Goal: Task Accomplishment & Management: Use online tool/utility

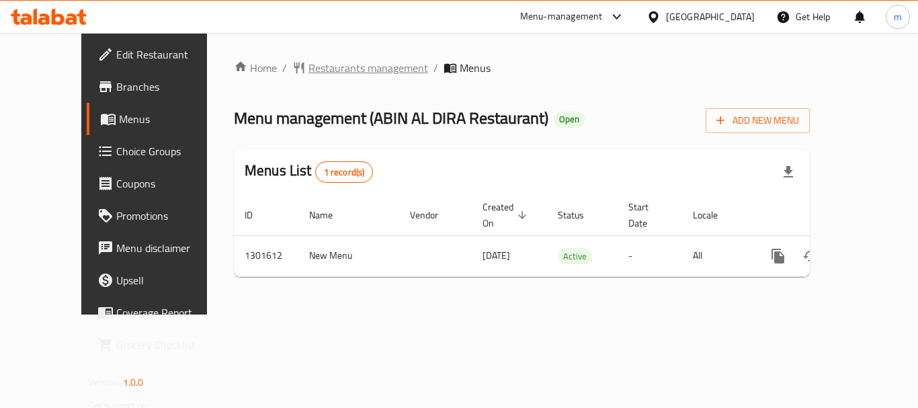
click at [308, 74] on span "Restaurants management" at bounding box center [368, 68] width 120 height 16
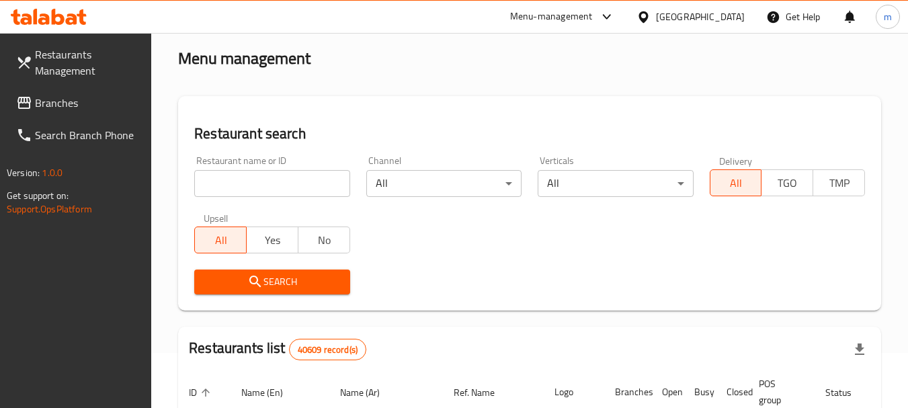
scroll to position [134, 0]
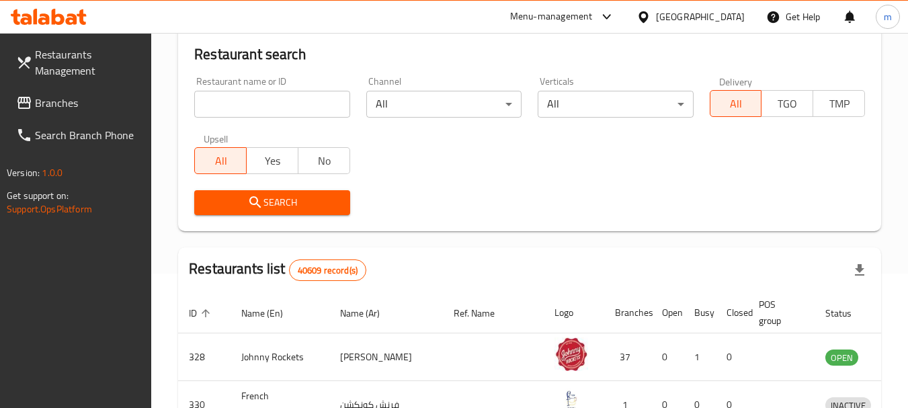
click at [241, 99] on input "search" at bounding box center [271, 104] width 155 height 27
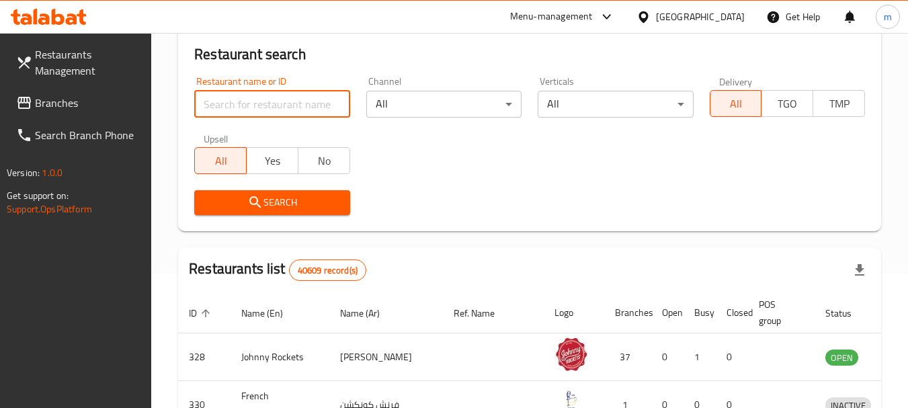
paste input "702003"
type input "702003"
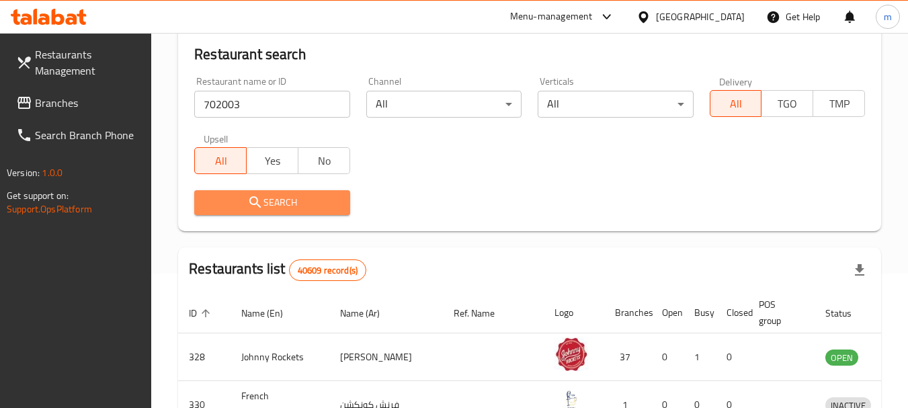
click at [259, 200] on icon "submit" at bounding box center [255, 202] width 16 height 16
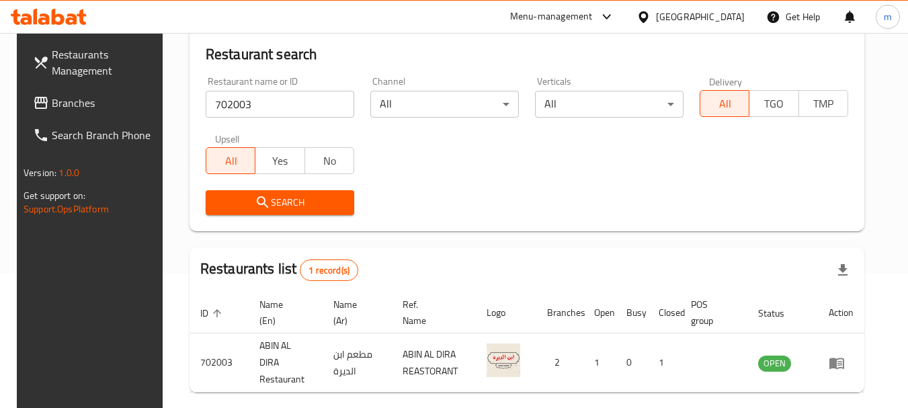
click at [87, 97] on span "Branches" at bounding box center [105, 103] width 106 height 16
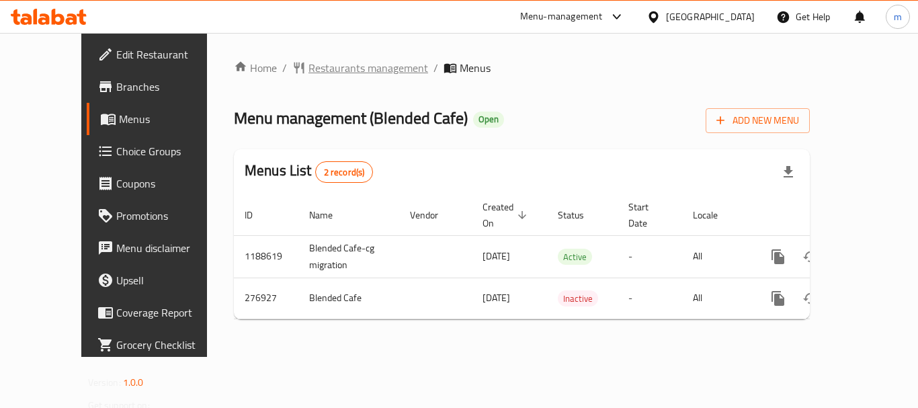
click at [308, 67] on span "Restaurants management" at bounding box center [368, 68] width 120 height 16
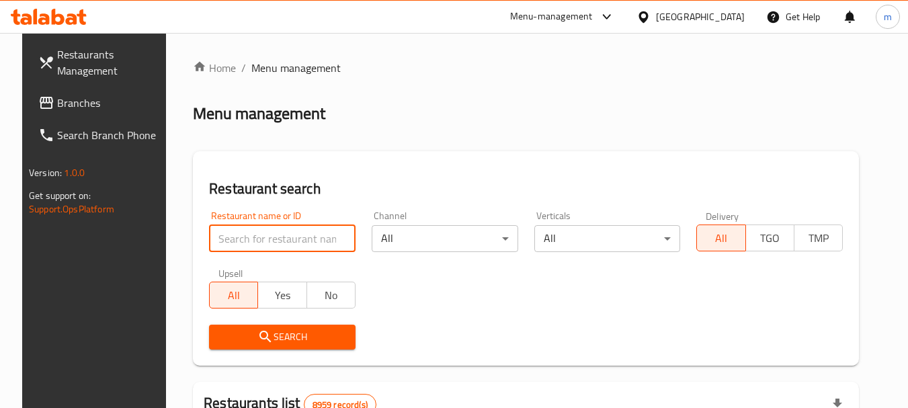
click at [263, 239] on input "search" at bounding box center [282, 238] width 146 height 27
paste input "628052"
type input "628052"
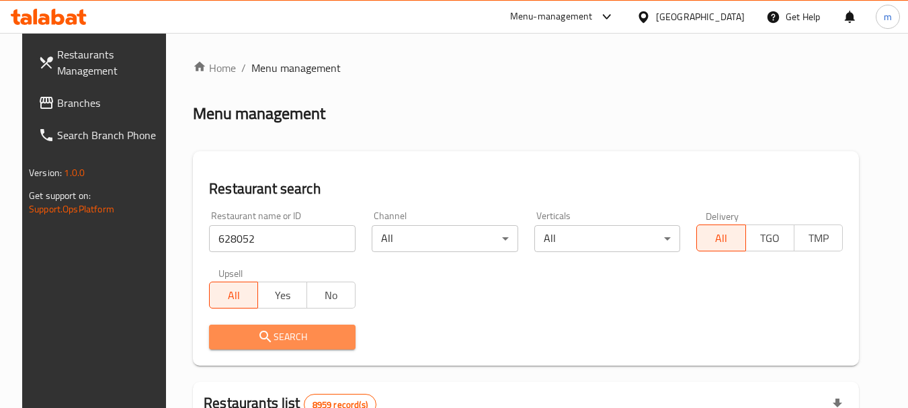
click at [288, 339] on span "Search" at bounding box center [282, 337] width 125 height 17
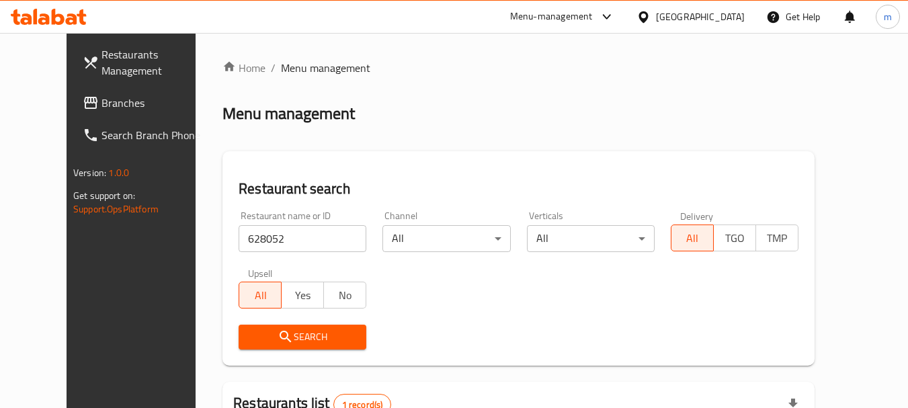
click at [725, 19] on div "[GEOGRAPHIC_DATA]" at bounding box center [700, 16] width 89 height 15
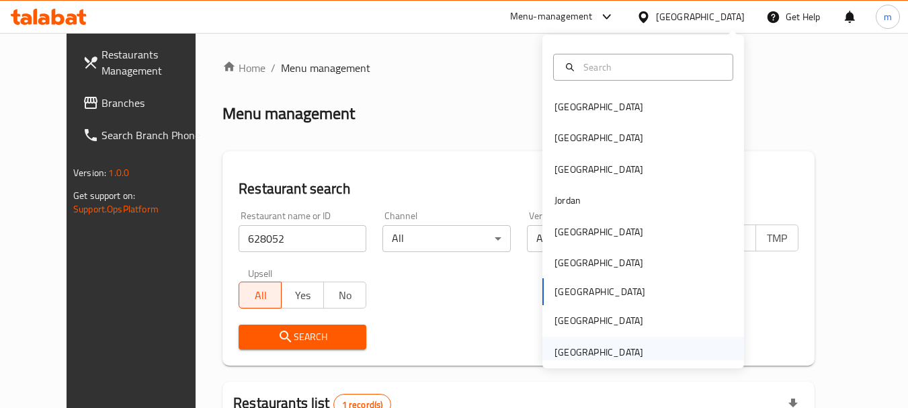
click at [595, 347] on div "[GEOGRAPHIC_DATA]" at bounding box center [598, 352] width 89 height 15
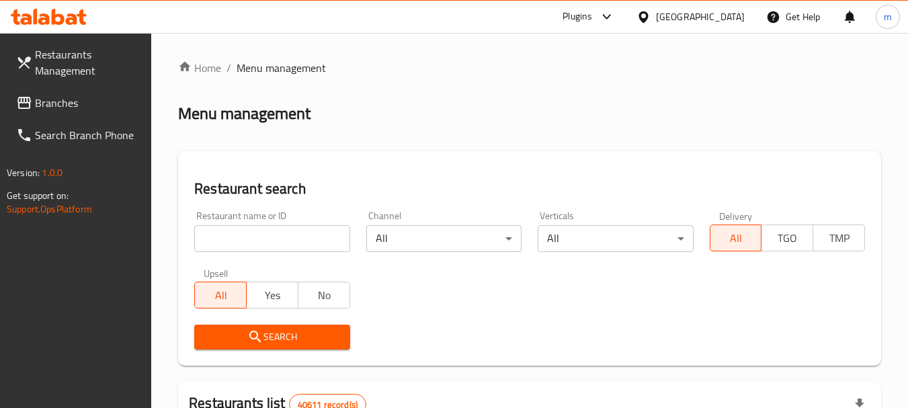
click at [58, 103] on span "Branches" at bounding box center [88, 103] width 106 height 16
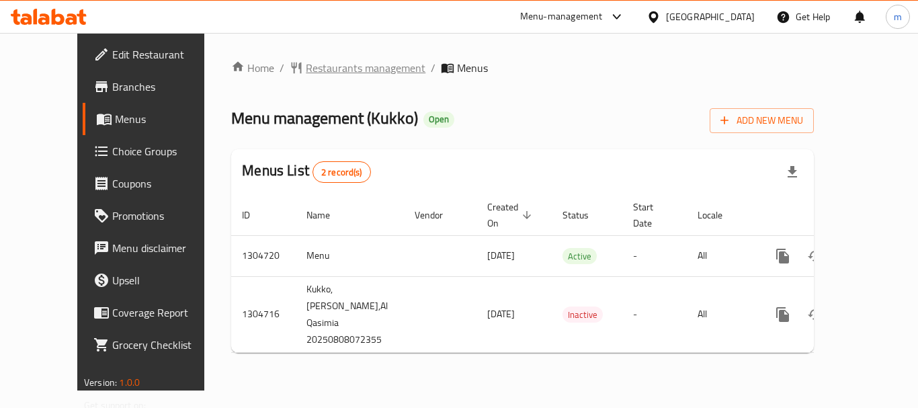
click at [321, 74] on span "Restaurants management" at bounding box center [366, 68] width 120 height 16
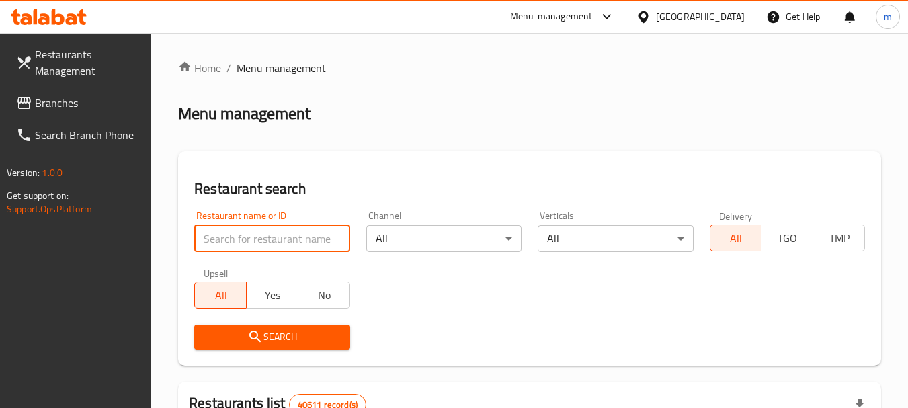
click at [258, 243] on input "search" at bounding box center [271, 238] width 155 height 27
paste input "703377"
type input "703377"
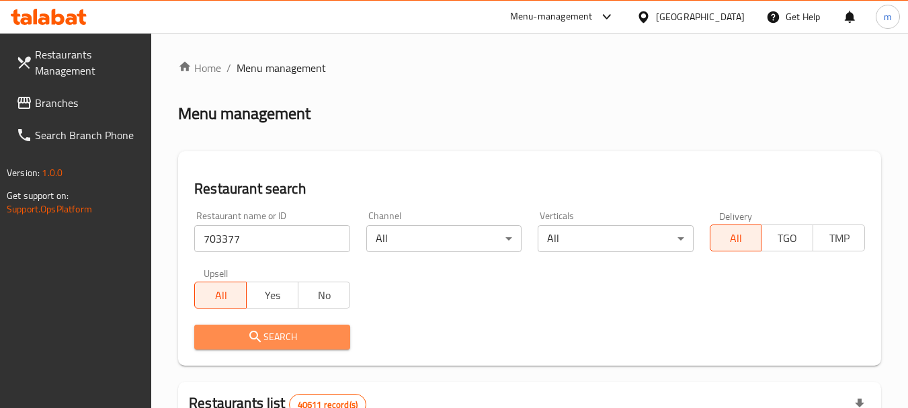
drag, startPoint x: 282, startPoint y: 331, endPoint x: 264, endPoint y: 333, distance: 18.3
click at [264, 333] on span "Search" at bounding box center [272, 337] width 134 height 17
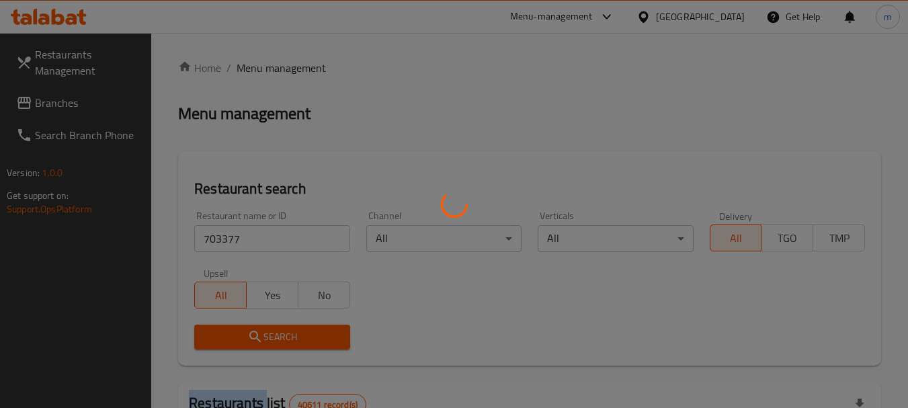
click at [264, 333] on div at bounding box center [454, 204] width 908 height 408
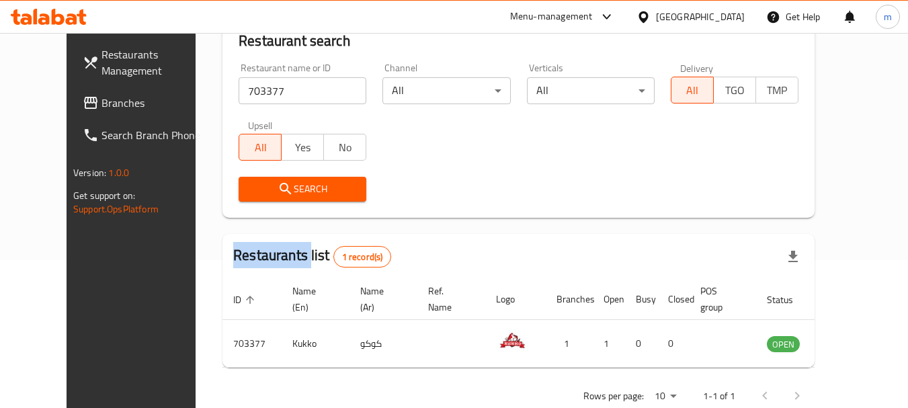
scroll to position [180, 0]
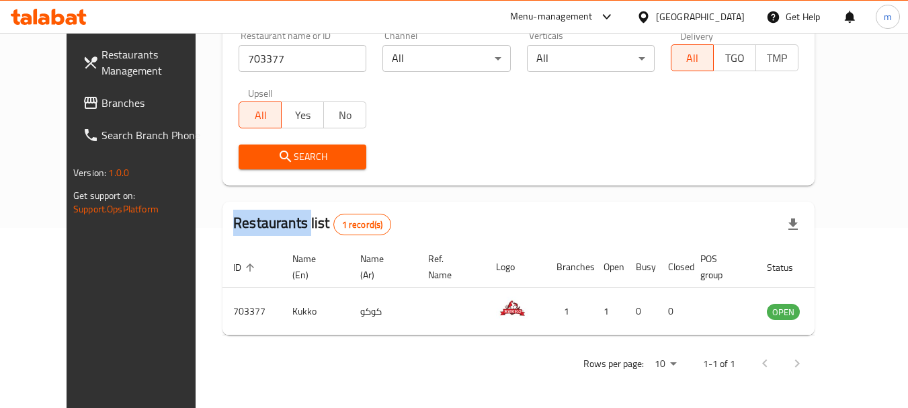
click at [83, 108] on span at bounding box center [92, 103] width 19 height 16
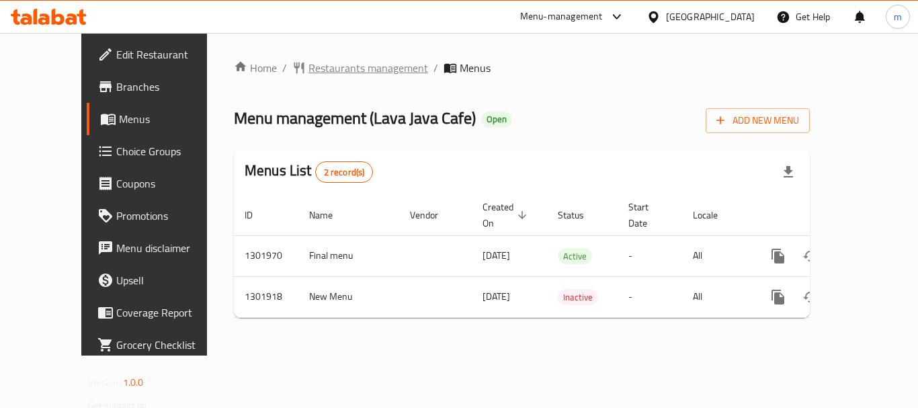
click at [322, 65] on span "Restaurants management" at bounding box center [368, 68] width 120 height 16
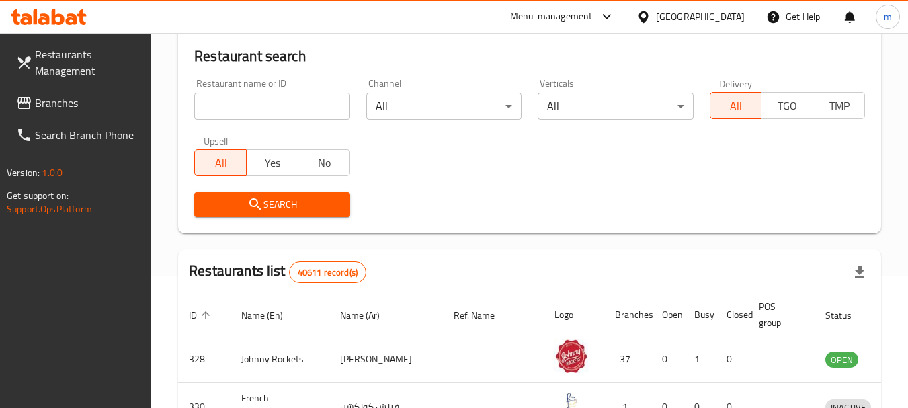
scroll to position [141, 0]
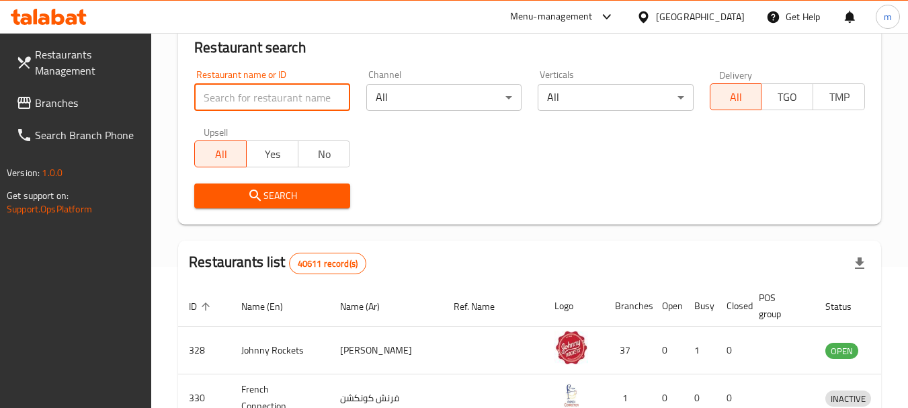
click at [251, 89] on input "search" at bounding box center [271, 97] width 155 height 27
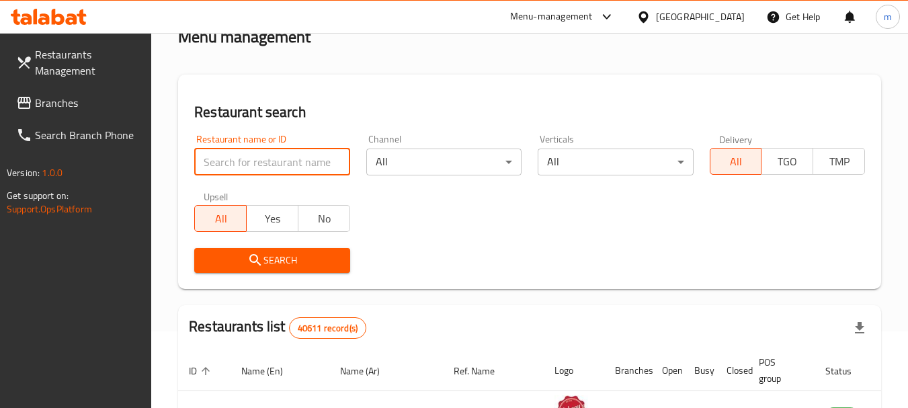
scroll to position [0, 0]
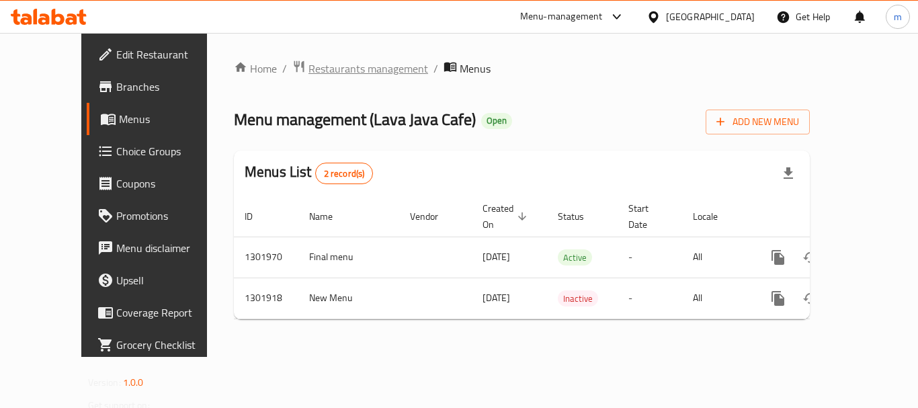
click at [308, 68] on span "Restaurants management" at bounding box center [368, 68] width 120 height 16
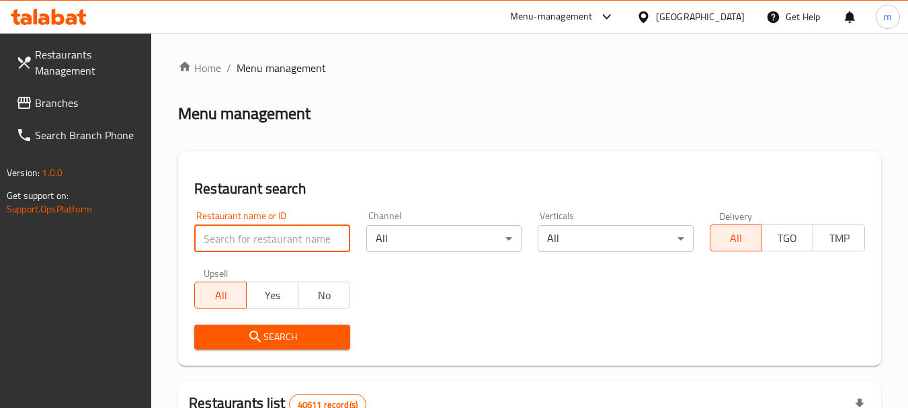
click at [269, 235] on input "search" at bounding box center [271, 238] width 155 height 27
paste input "702153"
type input "702153"
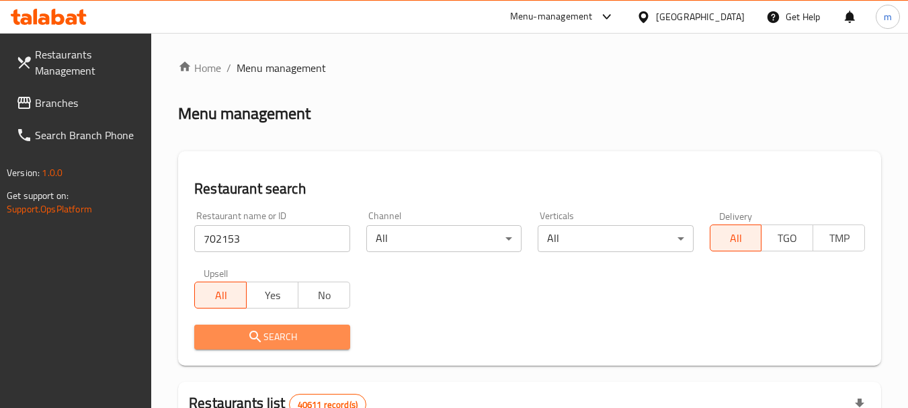
drag, startPoint x: 256, startPoint y: 345, endPoint x: 248, endPoint y: 330, distance: 16.8
click at [248, 330] on icon "submit" at bounding box center [255, 337] width 16 height 16
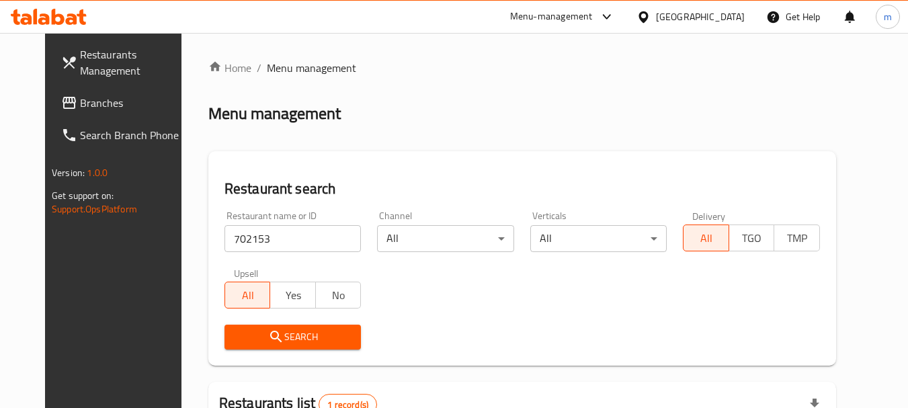
click at [689, 22] on div "[GEOGRAPHIC_DATA]" at bounding box center [700, 16] width 89 height 15
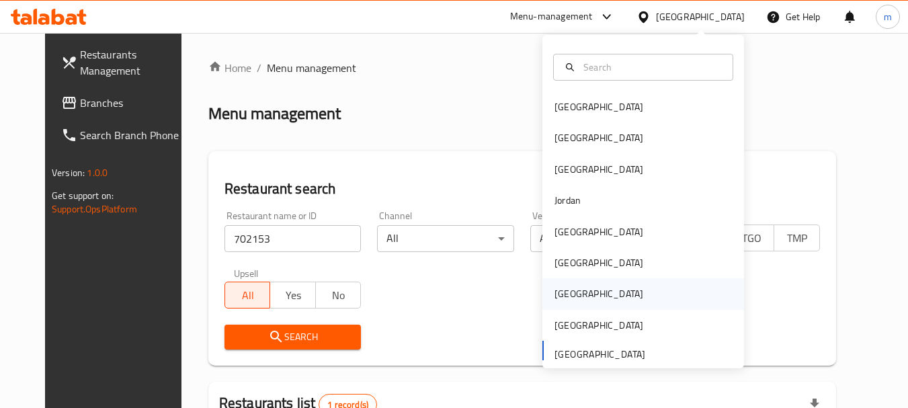
click at [562, 296] on div "[GEOGRAPHIC_DATA]" at bounding box center [598, 293] width 89 height 15
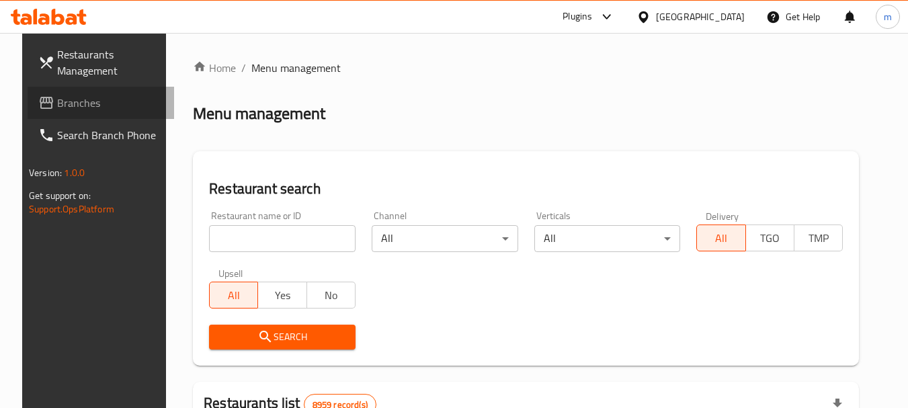
click at [57, 95] on span "Branches" at bounding box center [110, 103] width 106 height 16
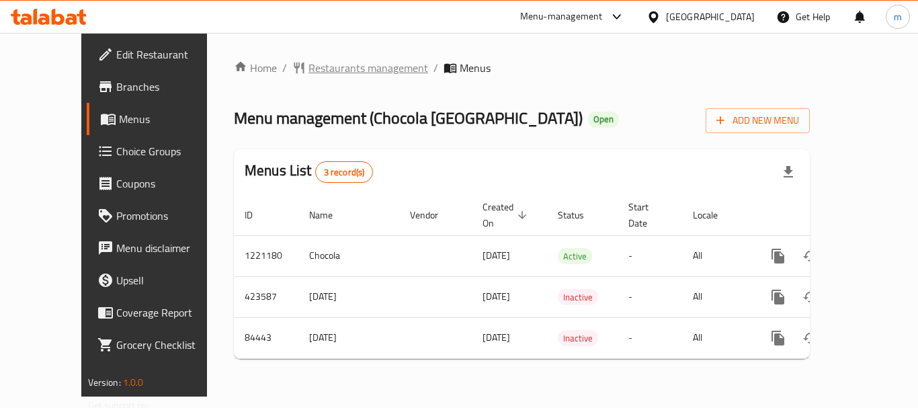
click at [321, 65] on span "Restaurants management" at bounding box center [368, 68] width 120 height 16
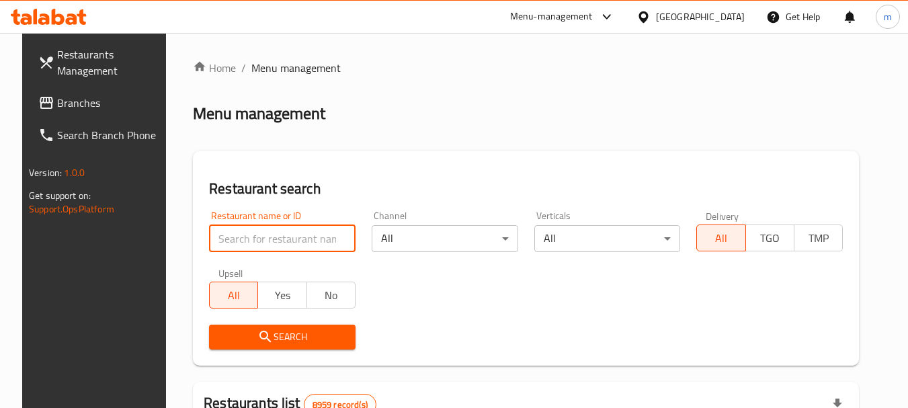
drag, startPoint x: 236, startPoint y: 235, endPoint x: 223, endPoint y: 237, distance: 13.0
click at [223, 237] on input "search" at bounding box center [282, 238] width 146 height 27
paste input "600759"
type input "600759"
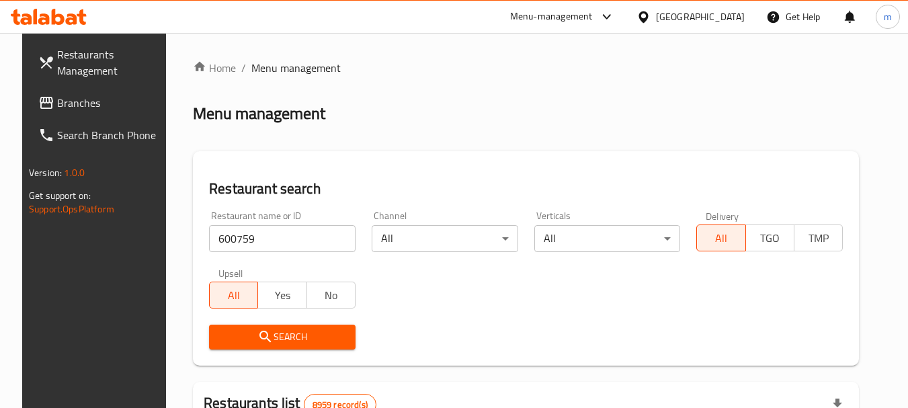
click at [263, 337] on span "Search" at bounding box center [282, 337] width 125 height 17
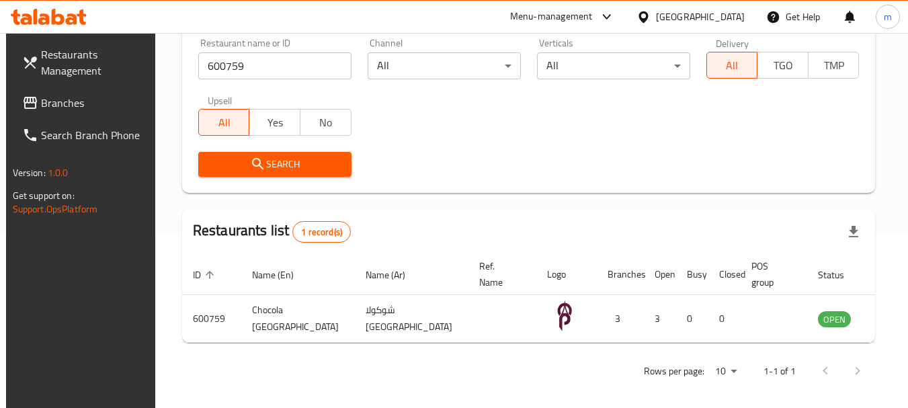
scroll to position [180, 0]
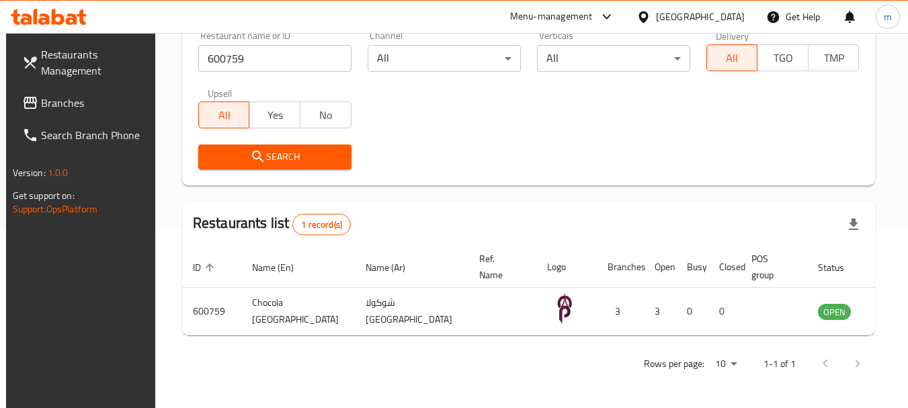
click at [736, 20] on div "[GEOGRAPHIC_DATA]" at bounding box center [700, 16] width 89 height 15
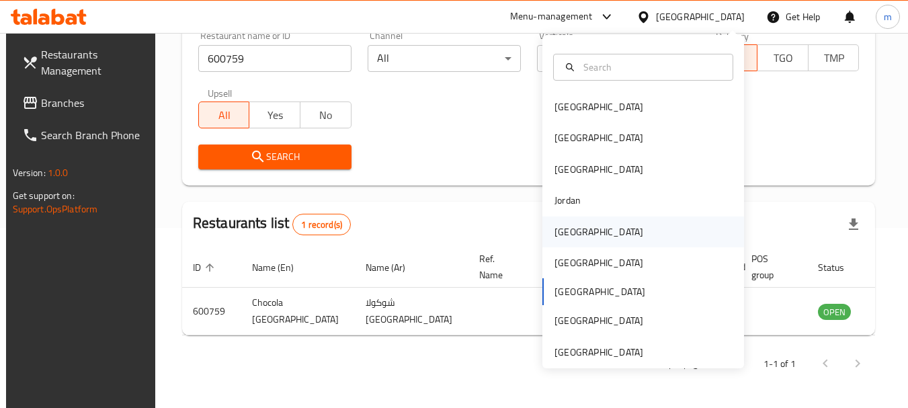
click at [565, 222] on div "[GEOGRAPHIC_DATA]" at bounding box center [599, 231] width 110 height 31
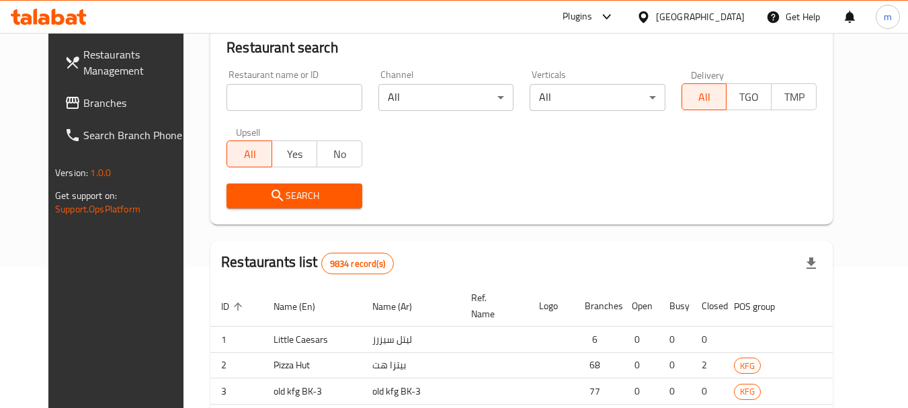
scroll to position [180, 0]
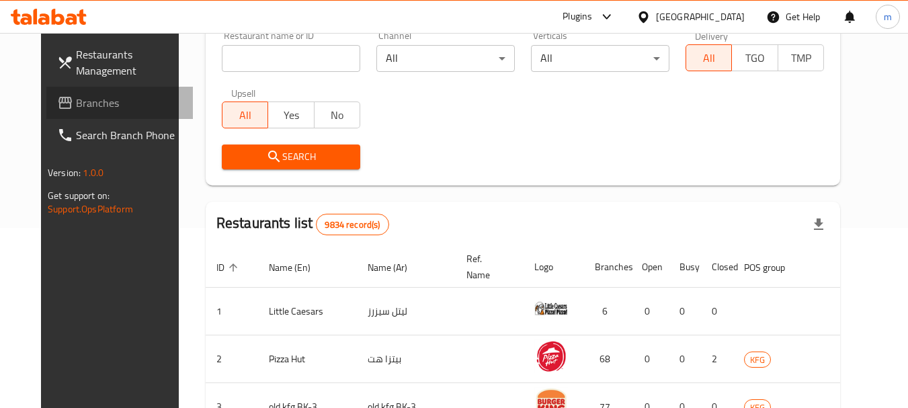
click at [85, 108] on span "Branches" at bounding box center [129, 103] width 106 height 16
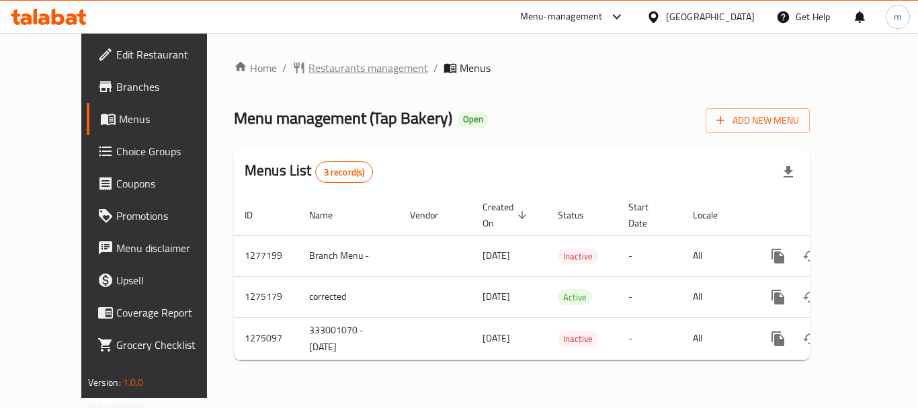
click at [319, 72] on span "Restaurants management" at bounding box center [368, 68] width 120 height 16
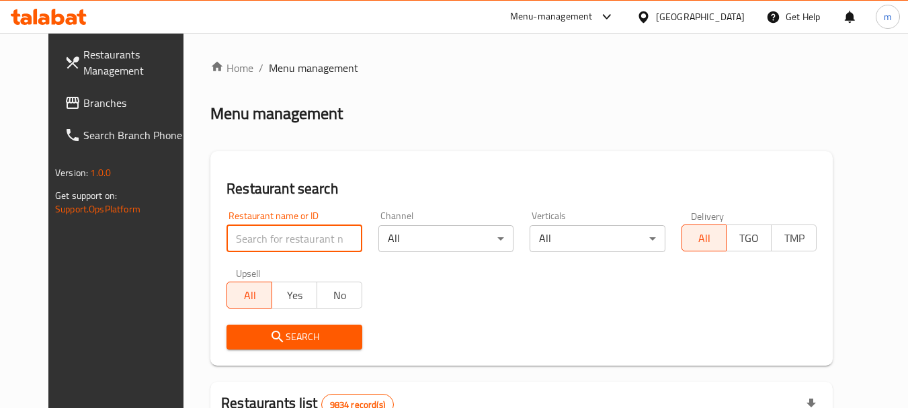
click at [280, 242] on input "search" at bounding box center [293, 238] width 135 height 27
paste input "691490"
type input "691490"
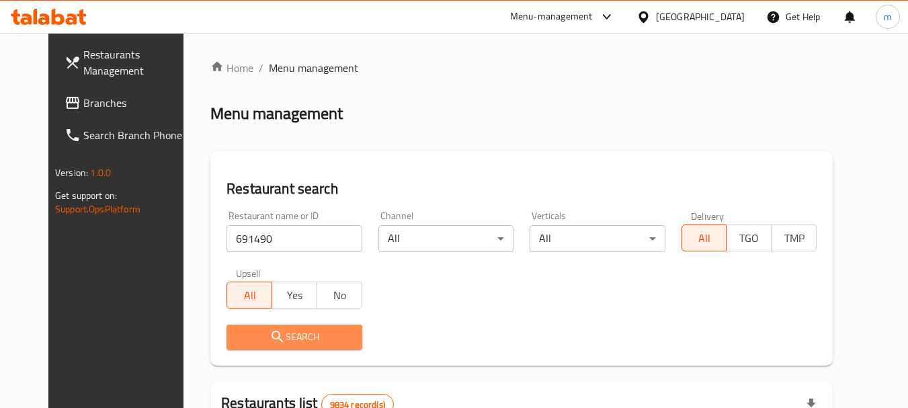
click at [298, 335] on span "Search" at bounding box center [294, 337] width 114 height 17
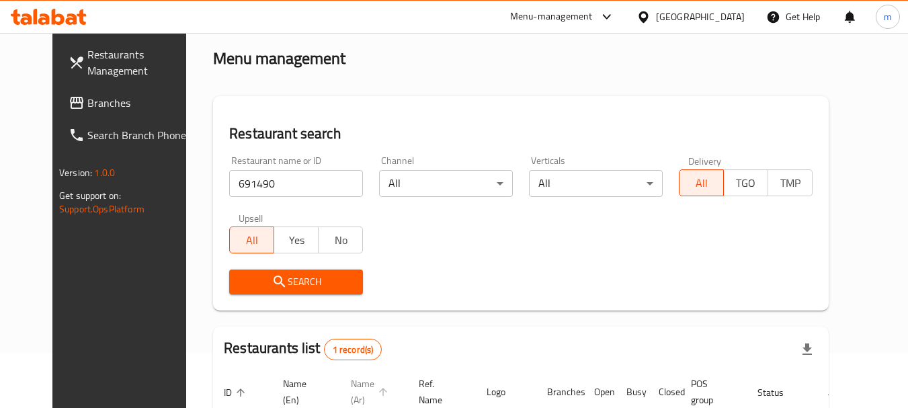
scroll to position [180, 0]
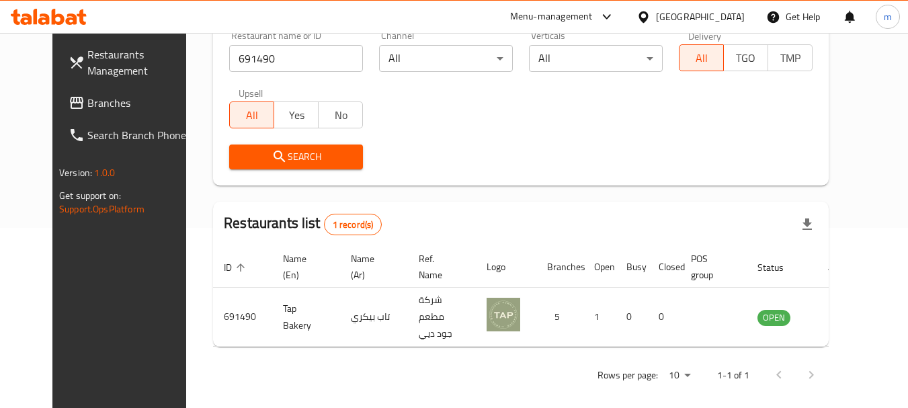
click at [729, 13] on div "[GEOGRAPHIC_DATA]" at bounding box center [700, 16] width 89 height 15
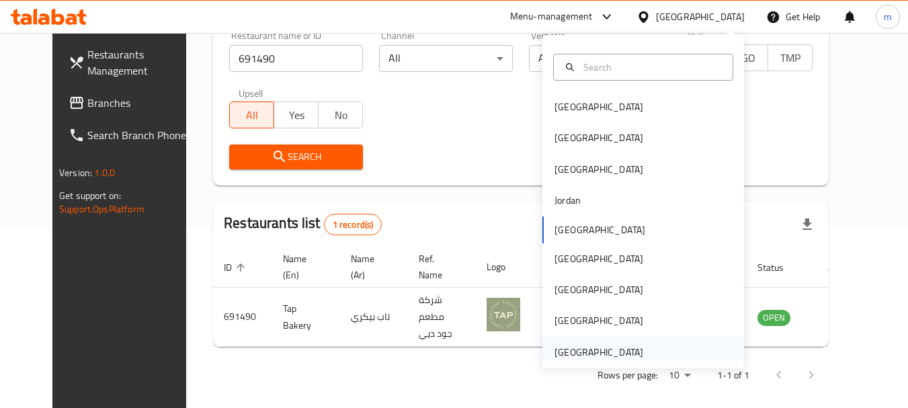
click at [610, 347] on div "[GEOGRAPHIC_DATA]" at bounding box center [598, 352] width 89 height 15
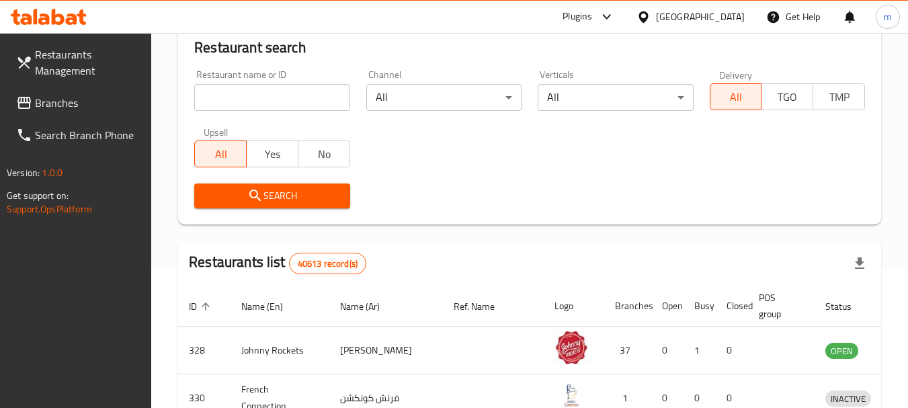
scroll to position [180, 0]
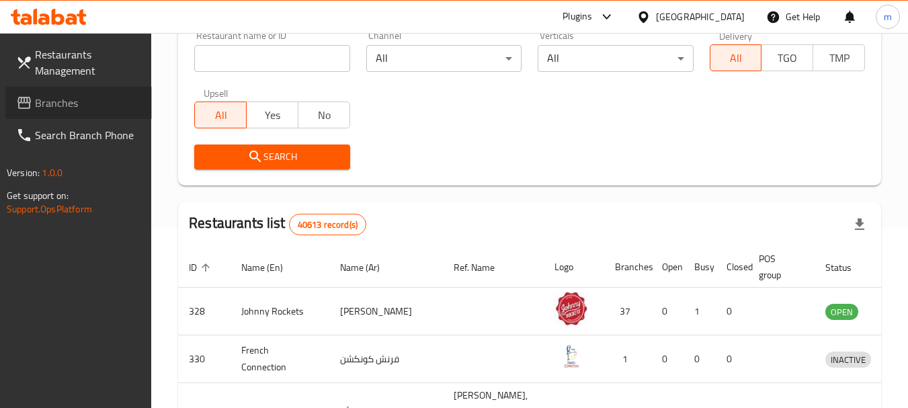
click at [48, 102] on span "Branches" at bounding box center [88, 103] width 106 height 16
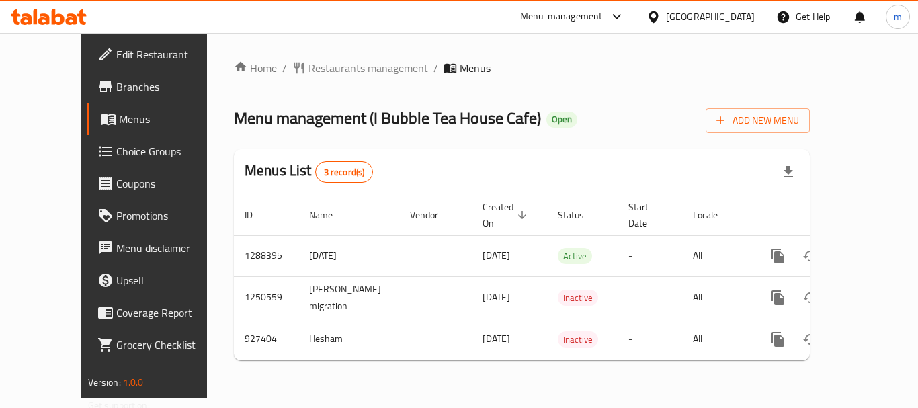
click at [310, 69] on span "Restaurants management" at bounding box center [368, 68] width 120 height 16
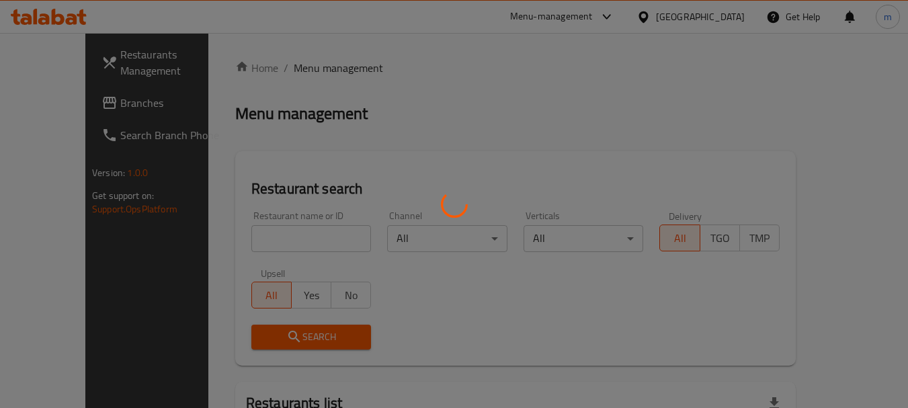
click at [241, 241] on div at bounding box center [454, 204] width 908 height 408
click at [239, 239] on div at bounding box center [454, 204] width 908 height 408
click at [234, 237] on div at bounding box center [454, 204] width 908 height 408
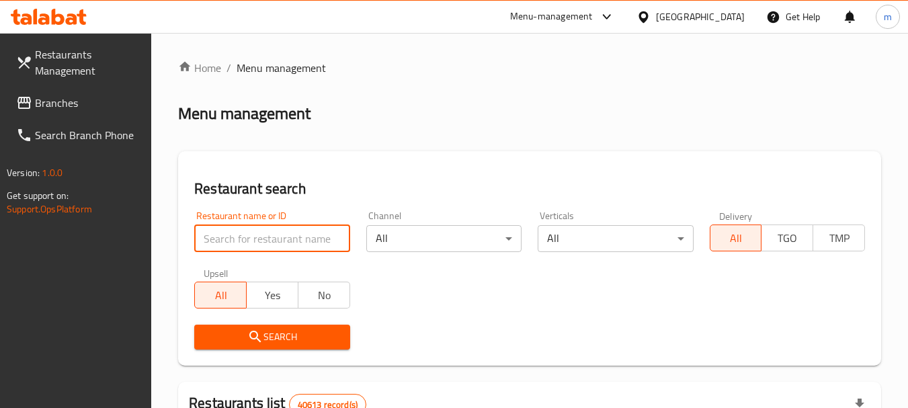
drag, startPoint x: 257, startPoint y: 228, endPoint x: 226, endPoint y: 232, distance: 31.1
click at [226, 232] on input "search" at bounding box center [271, 238] width 155 height 27
paste input "658825"
type input "658825"
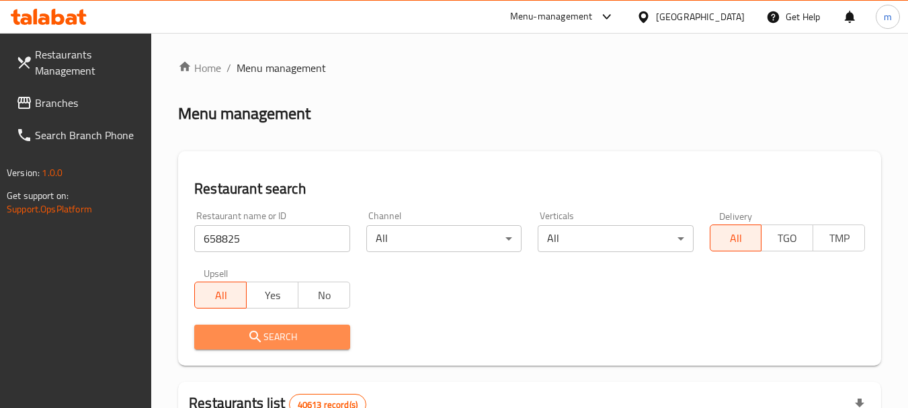
drag, startPoint x: 286, startPoint y: 324, endPoint x: 274, endPoint y: 329, distance: 12.6
click at [274, 329] on span "Search" at bounding box center [272, 337] width 134 height 17
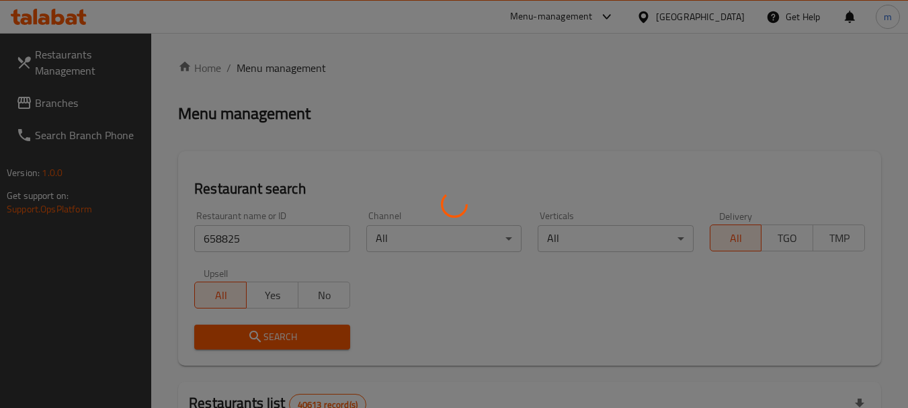
drag, startPoint x: 274, startPoint y: 329, endPoint x: 266, endPoint y: 334, distance: 9.3
click at [266, 334] on div at bounding box center [454, 204] width 908 height 408
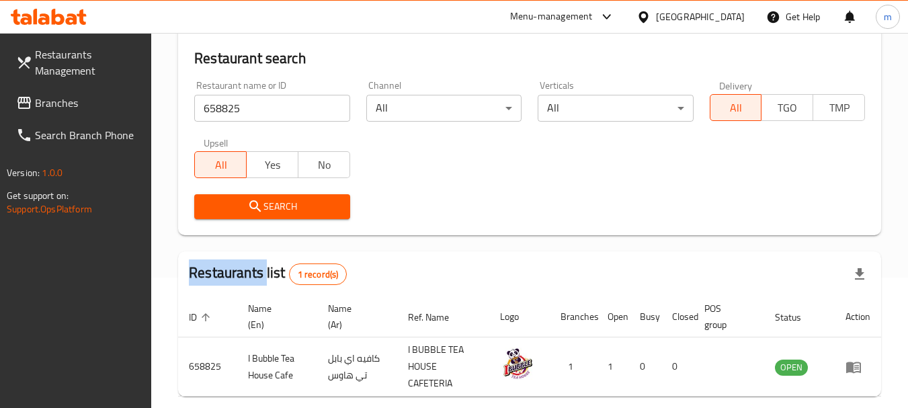
scroll to position [134, 0]
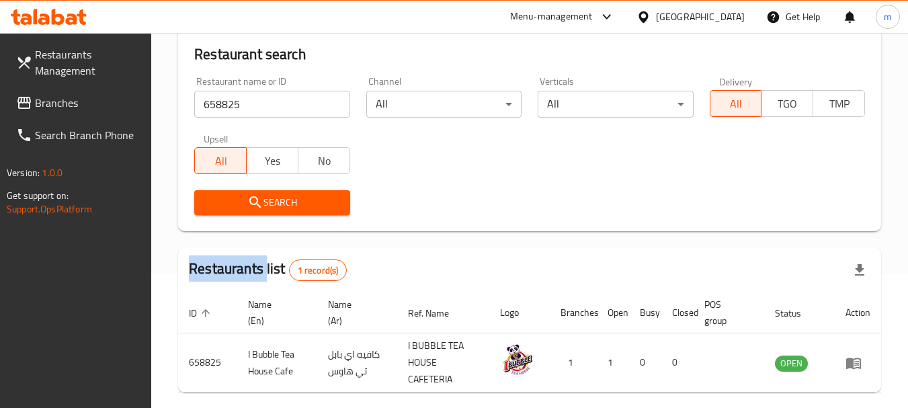
click at [282, 203] on span "Search" at bounding box center [272, 202] width 134 height 17
click at [44, 101] on span "Branches" at bounding box center [88, 103] width 106 height 16
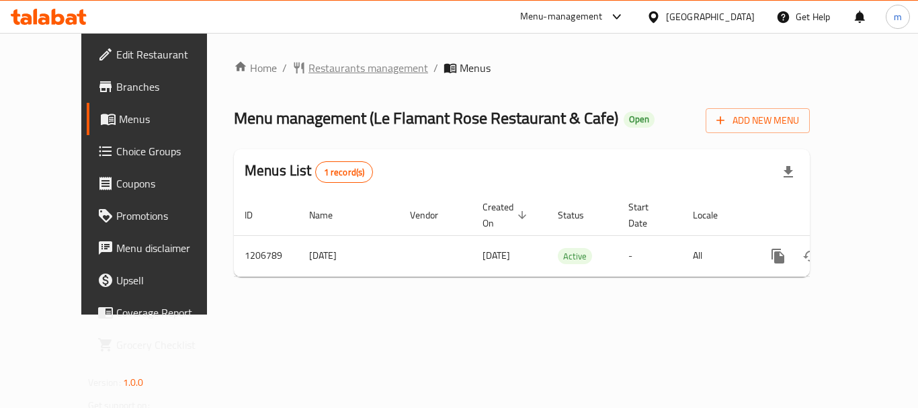
click at [308, 67] on span "Restaurants management" at bounding box center [368, 68] width 120 height 16
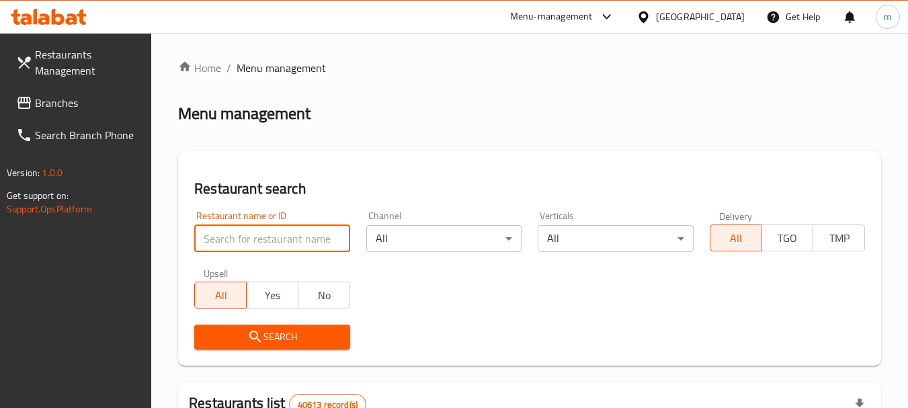
click at [261, 234] on input "search" at bounding box center [271, 238] width 155 height 27
paste input "670489"
type input "670489"
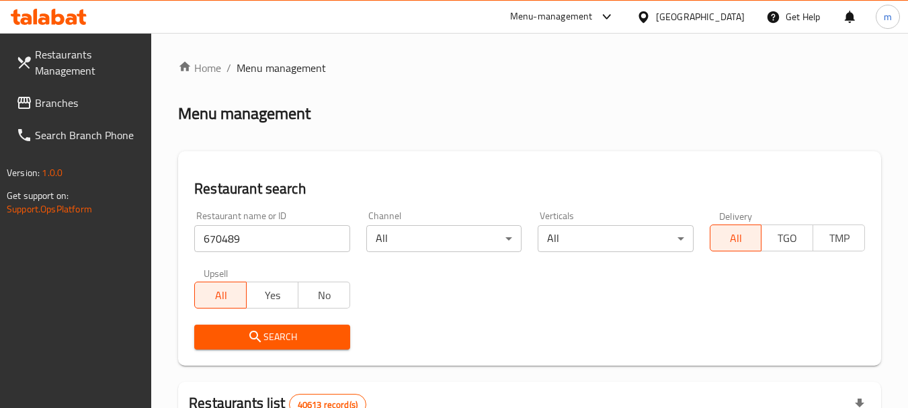
click at [275, 331] on span "Search" at bounding box center [272, 337] width 134 height 17
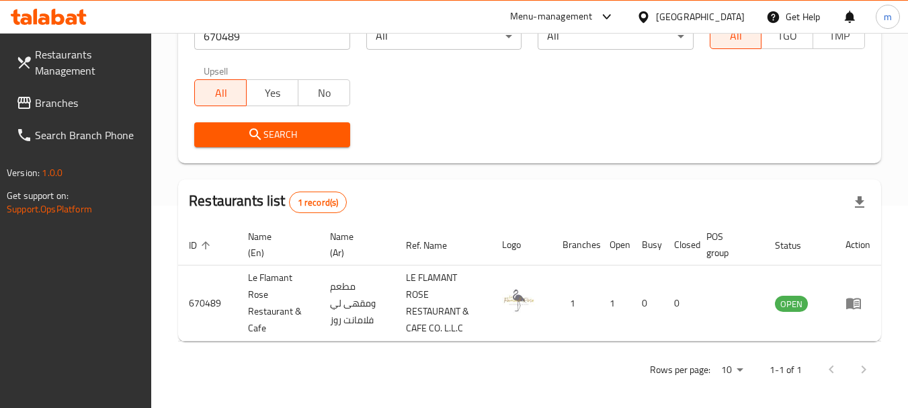
scroll to position [208, 0]
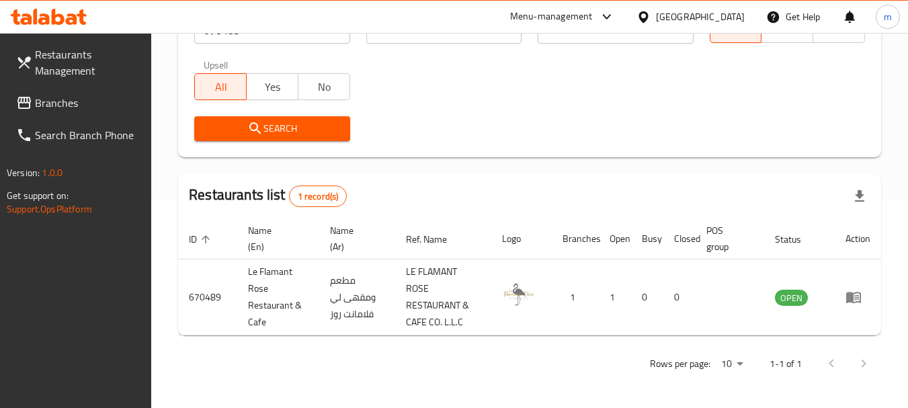
click at [717, 5] on div "[GEOGRAPHIC_DATA]" at bounding box center [691, 17] width 130 height 32
click at [714, 13] on div "[GEOGRAPHIC_DATA]" at bounding box center [700, 16] width 89 height 15
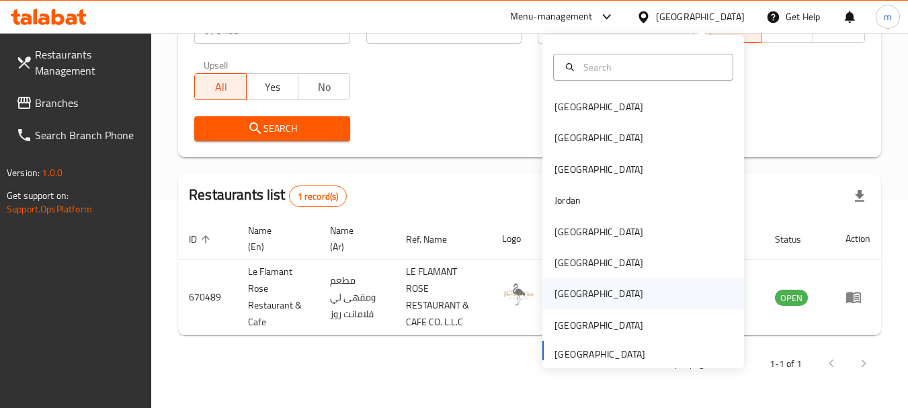
click at [558, 287] on div "[GEOGRAPHIC_DATA]" at bounding box center [598, 293] width 89 height 15
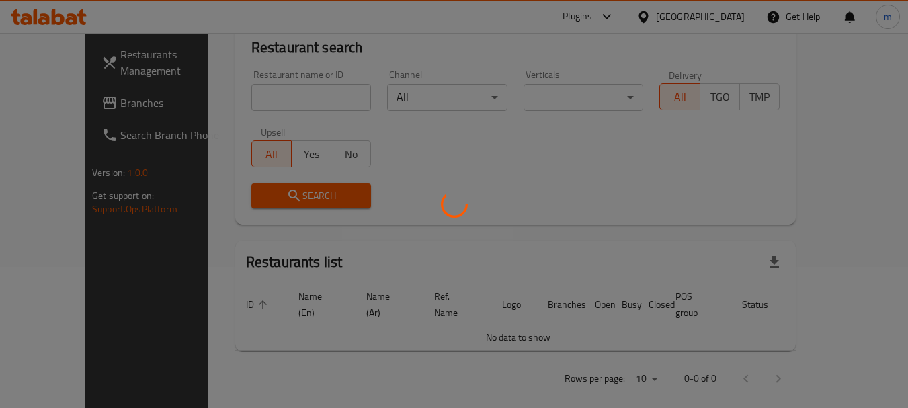
scroll to position [208, 0]
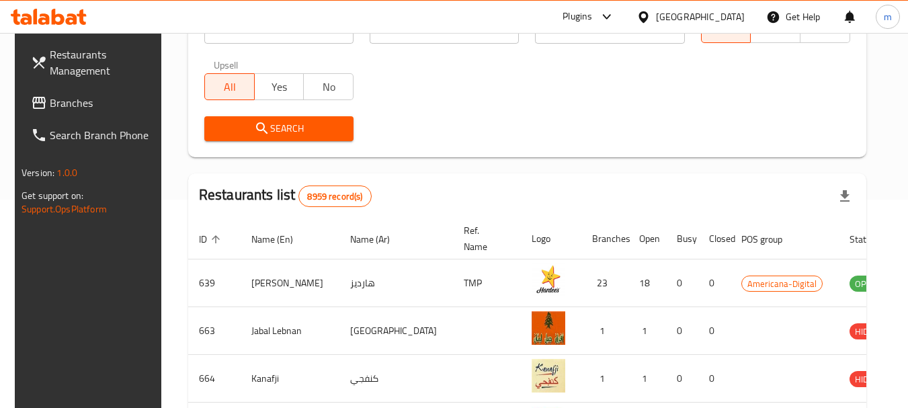
click at [83, 103] on span "Branches" at bounding box center [103, 103] width 106 height 16
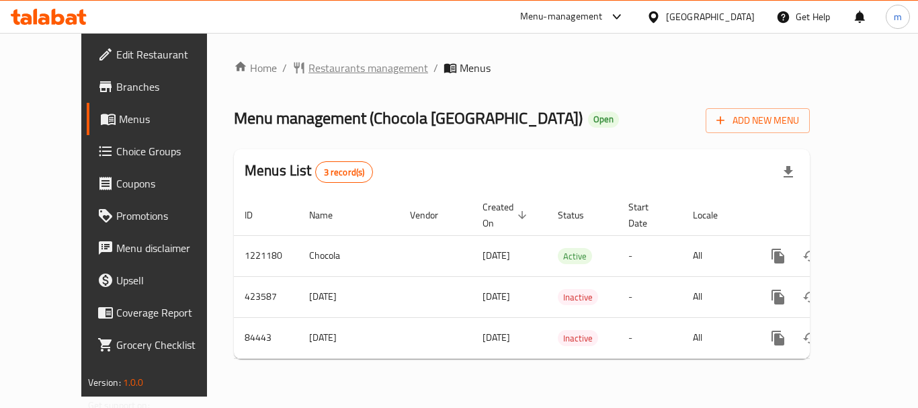
click at [308, 62] on span "Restaurants management" at bounding box center [368, 68] width 120 height 16
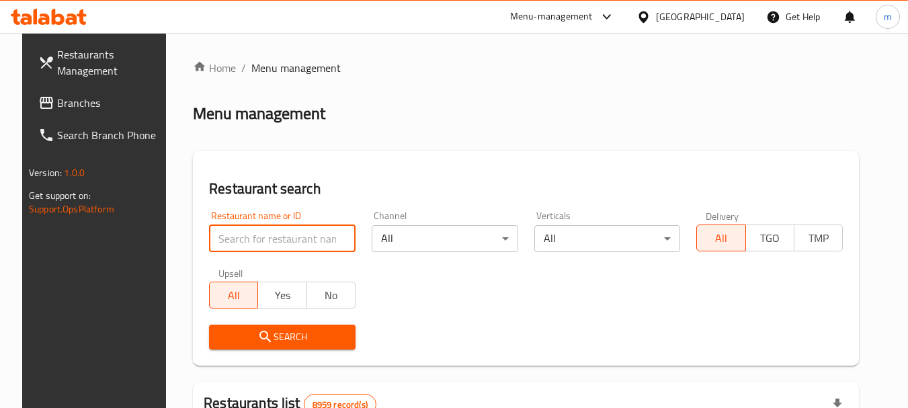
click at [286, 228] on input "search" at bounding box center [282, 238] width 146 height 27
paste input "600759"
type input "600759"
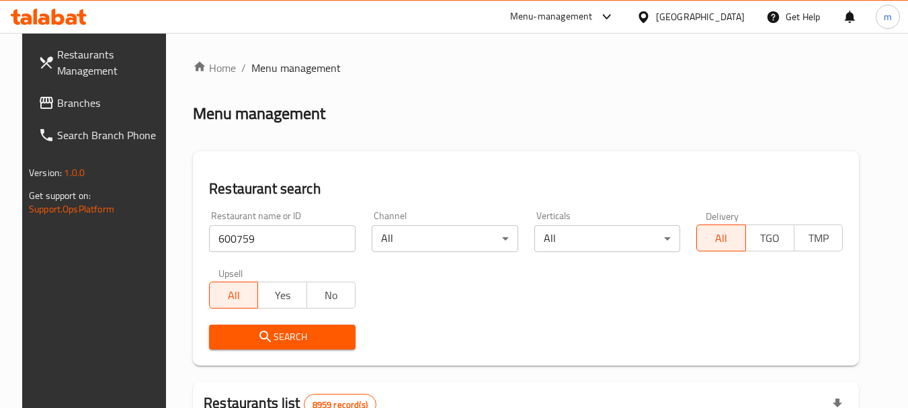
click at [303, 335] on span "Search" at bounding box center [282, 337] width 125 height 17
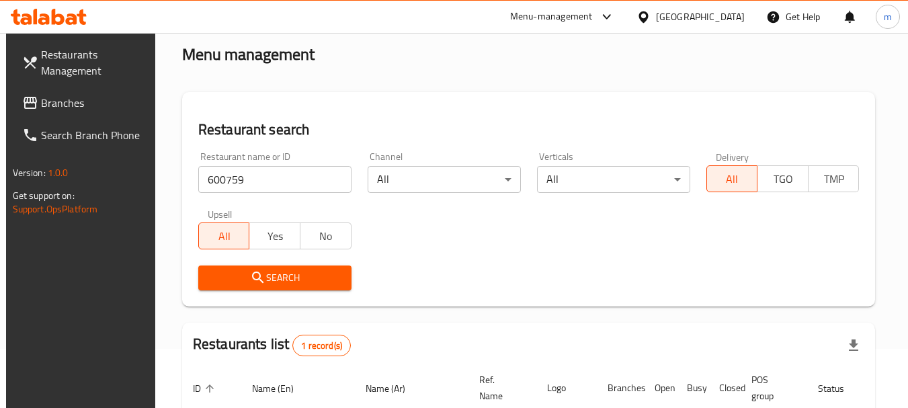
scroll to position [180, 0]
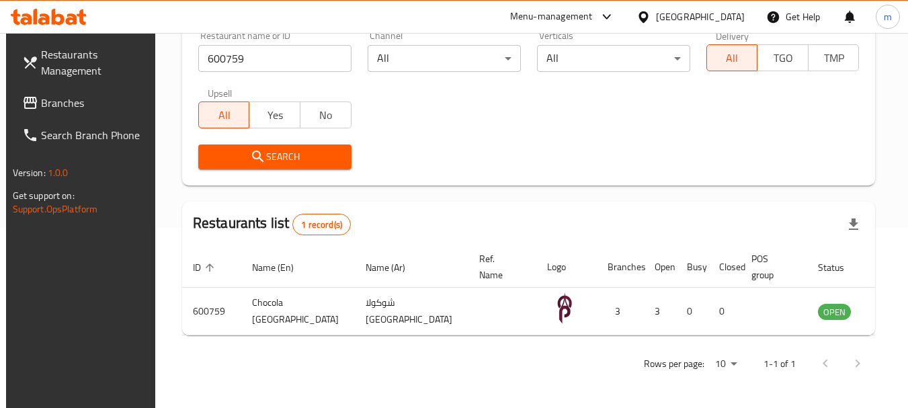
click at [735, 13] on div "Qatar" at bounding box center [700, 16] width 89 height 15
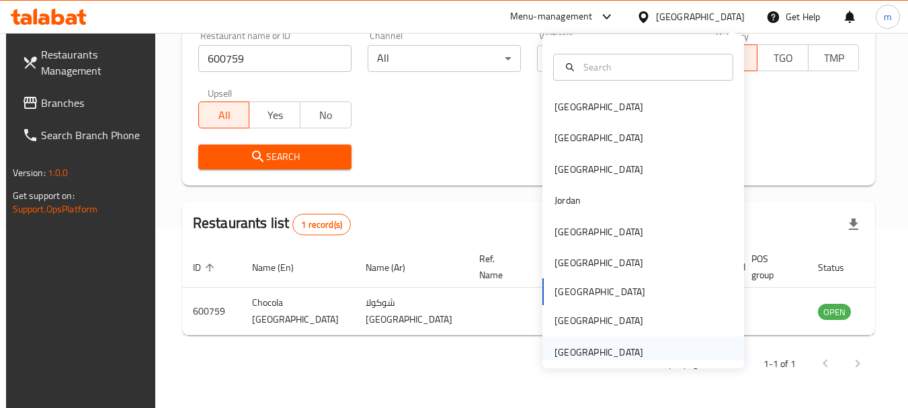
drag, startPoint x: 589, startPoint y: 358, endPoint x: 578, endPoint y: 358, distance: 10.8
click at [578, 358] on div "[GEOGRAPHIC_DATA]" at bounding box center [598, 352] width 89 height 15
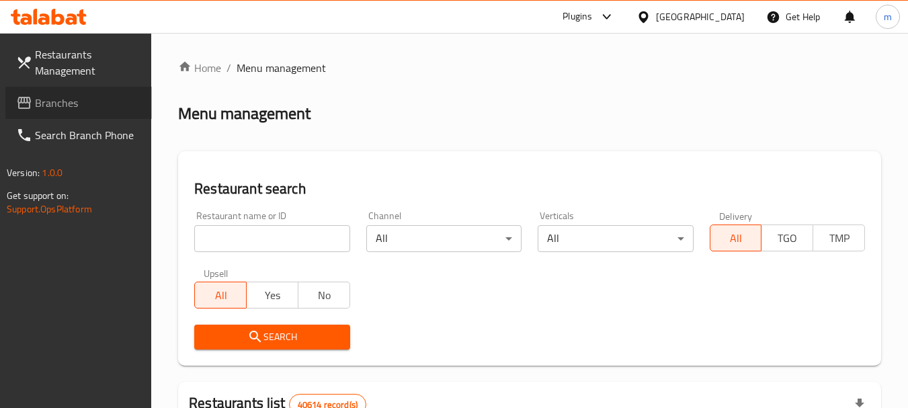
click at [39, 95] on span "Branches" at bounding box center [88, 103] width 106 height 16
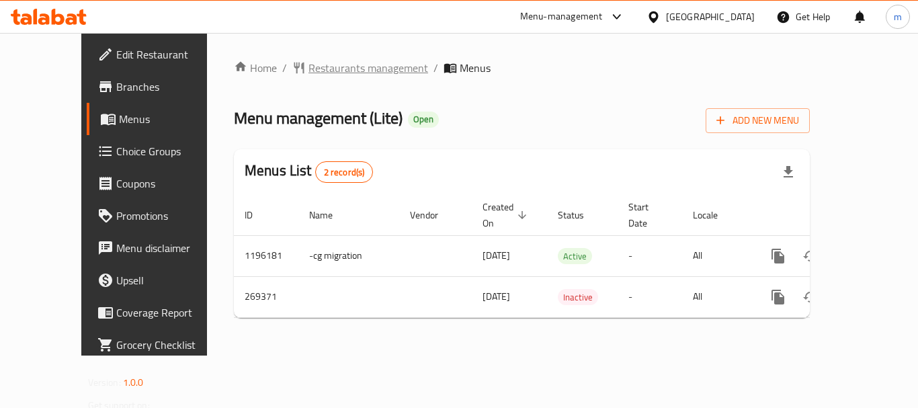
click at [324, 60] on span "Restaurants management" at bounding box center [368, 68] width 120 height 16
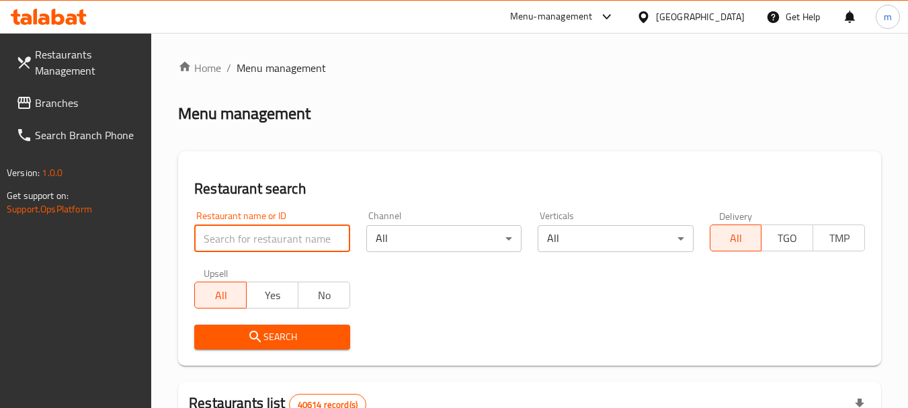
click at [259, 237] on input "search" at bounding box center [271, 238] width 155 height 27
paste input "627739"
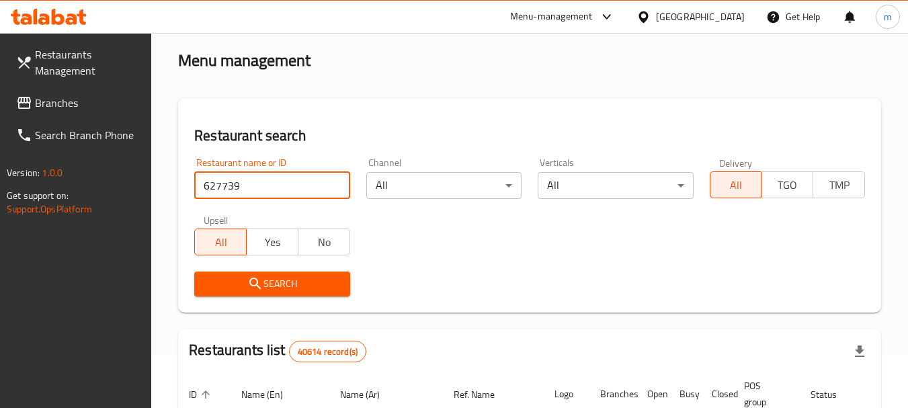
scroll to position [202, 0]
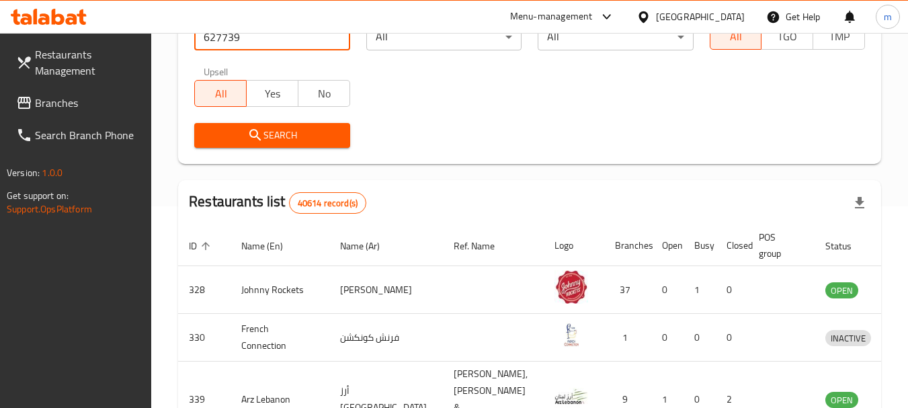
type input "627739"
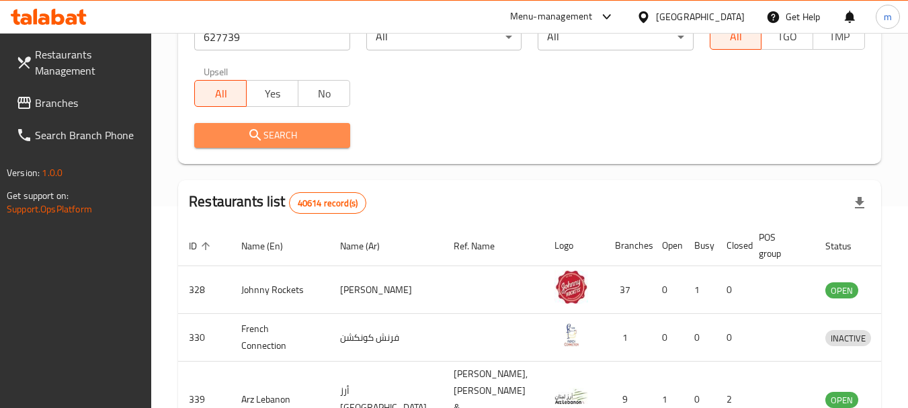
click at [272, 139] on span "Search" at bounding box center [272, 135] width 134 height 17
click at [272, 136] on div at bounding box center [454, 204] width 908 height 408
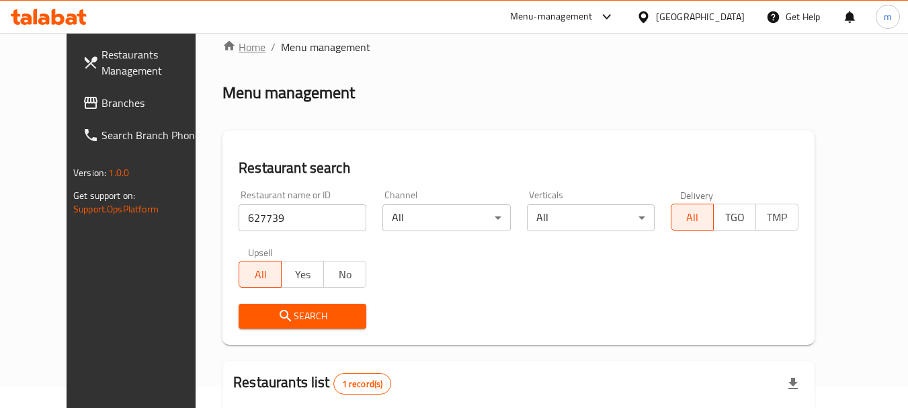
scroll to position [0, 0]
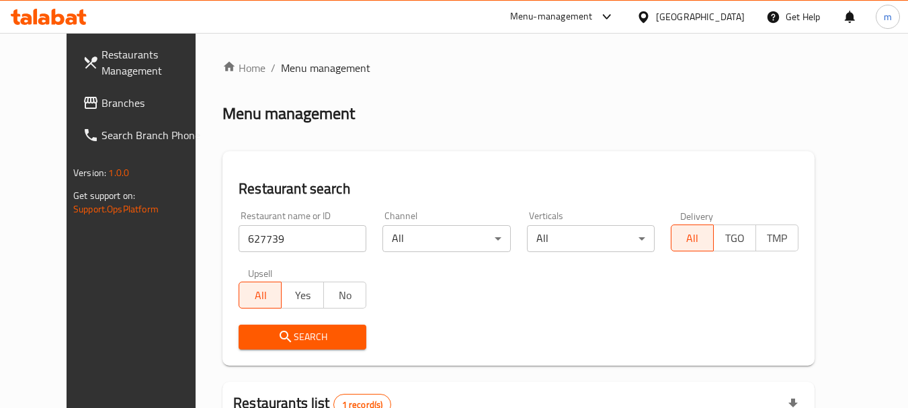
click at [671, 15] on div "[GEOGRAPHIC_DATA]" at bounding box center [700, 16] width 89 height 15
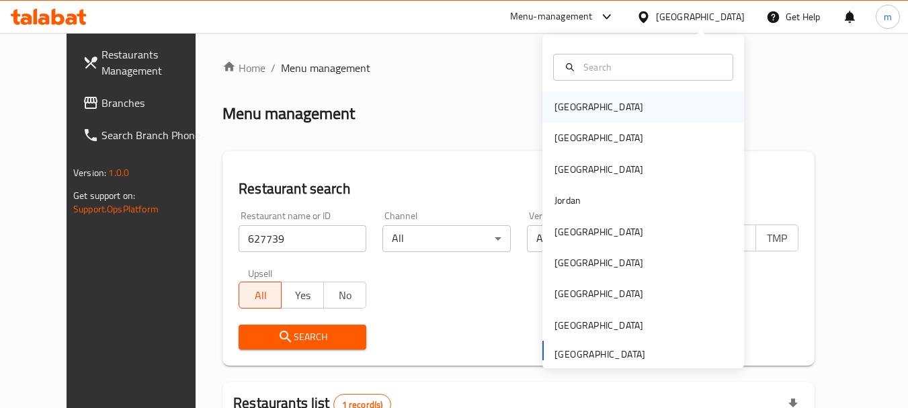
click at [570, 103] on div "[GEOGRAPHIC_DATA]" at bounding box center [598, 106] width 89 height 15
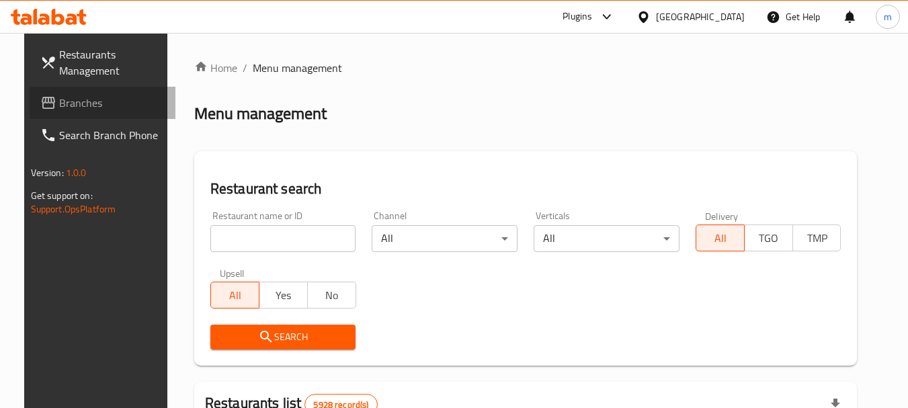
click at [66, 115] on link "Branches" at bounding box center [103, 103] width 146 height 32
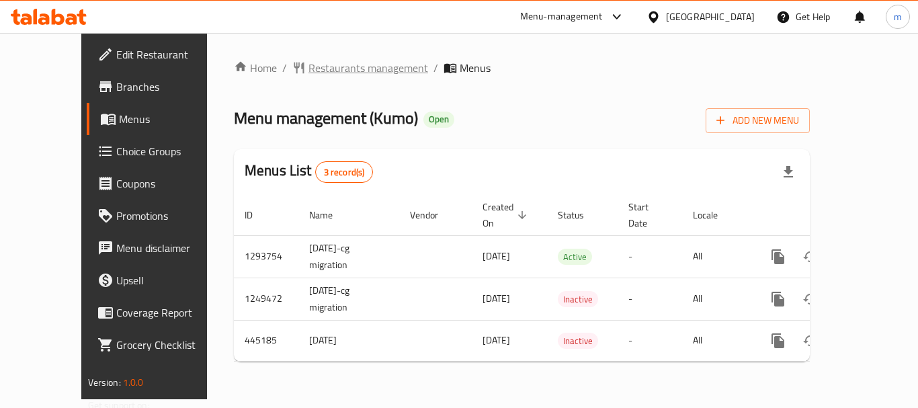
click at [308, 65] on span "Restaurants management" at bounding box center [368, 68] width 120 height 16
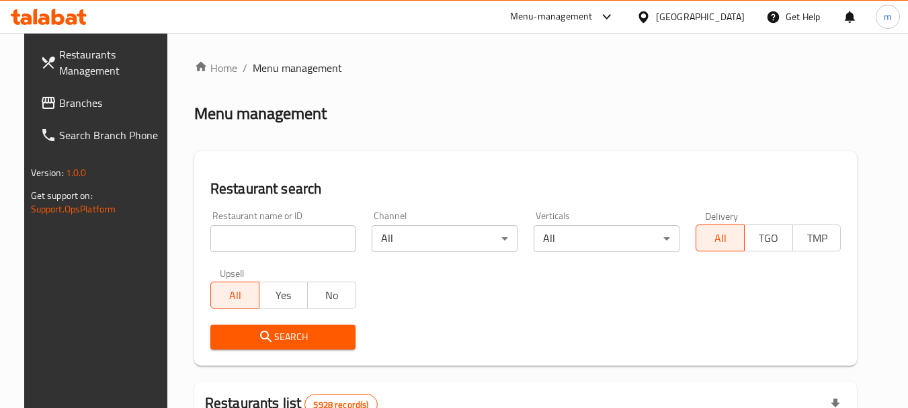
click at [267, 235] on input "search" at bounding box center [283, 238] width 146 height 27
paste input "633030"
type input "633030"
click at [273, 331] on span "Search" at bounding box center [283, 337] width 124 height 17
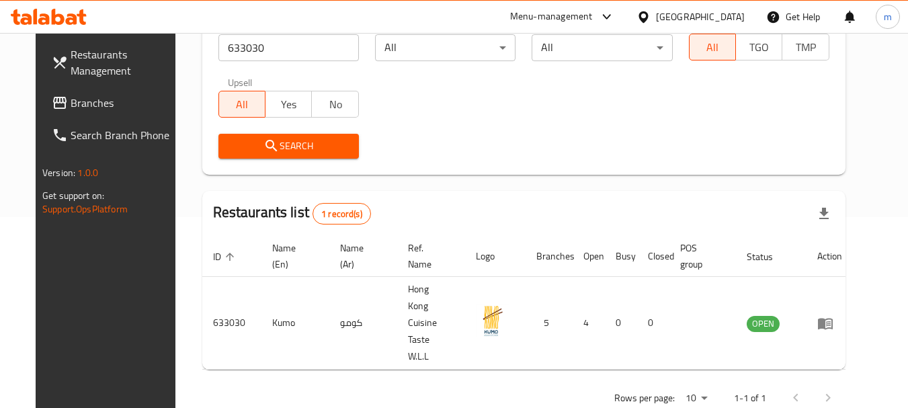
scroll to position [192, 0]
click at [723, 20] on div "[GEOGRAPHIC_DATA]" at bounding box center [700, 16] width 89 height 15
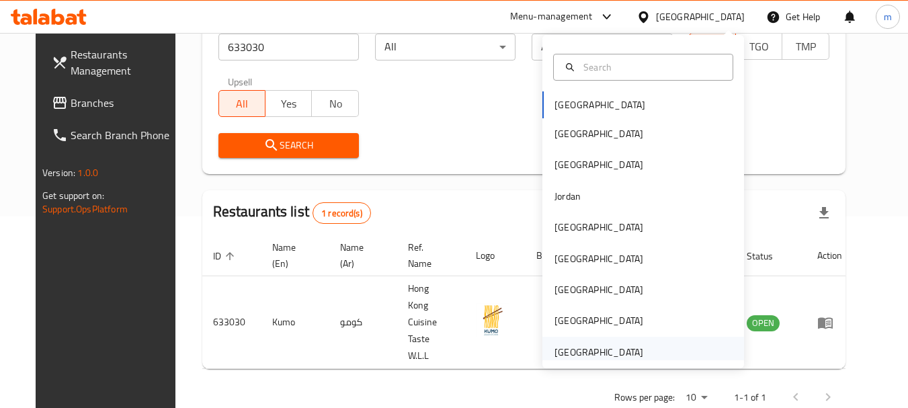
click at [638, 341] on div "[GEOGRAPHIC_DATA]" at bounding box center [599, 352] width 110 height 31
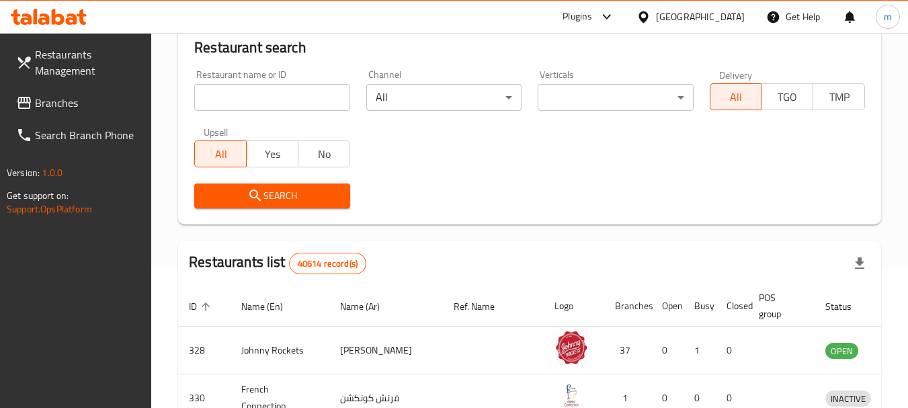
scroll to position [192, 0]
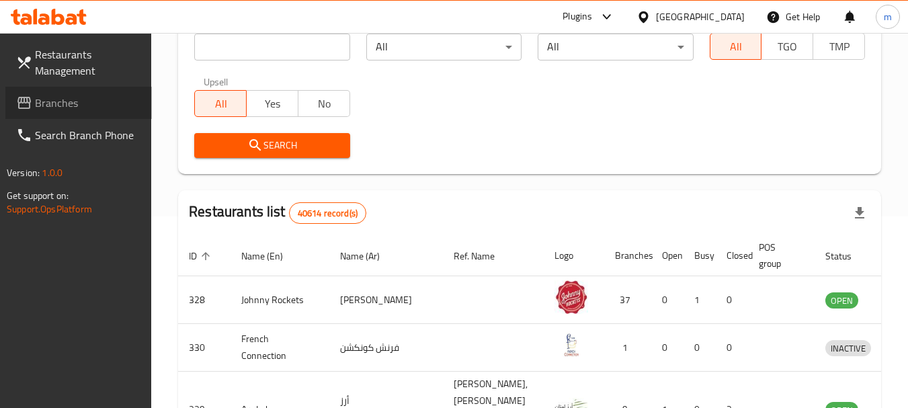
click at [81, 96] on span "Branches" at bounding box center [88, 103] width 106 height 16
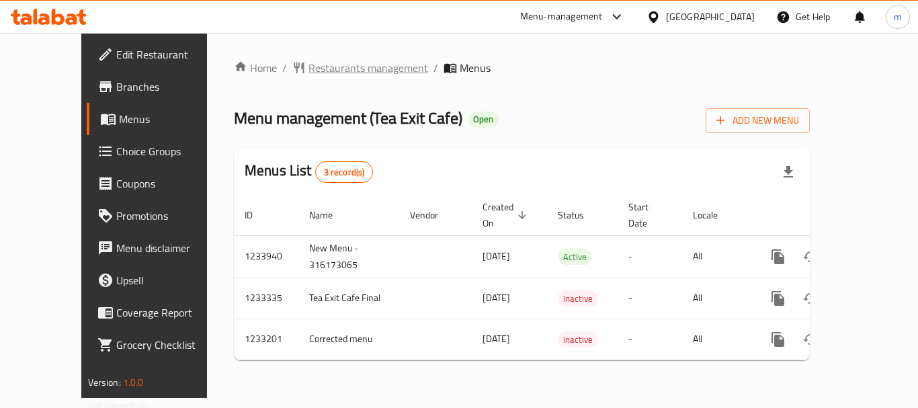
click at [312, 65] on span "Restaurants management" at bounding box center [368, 68] width 120 height 16
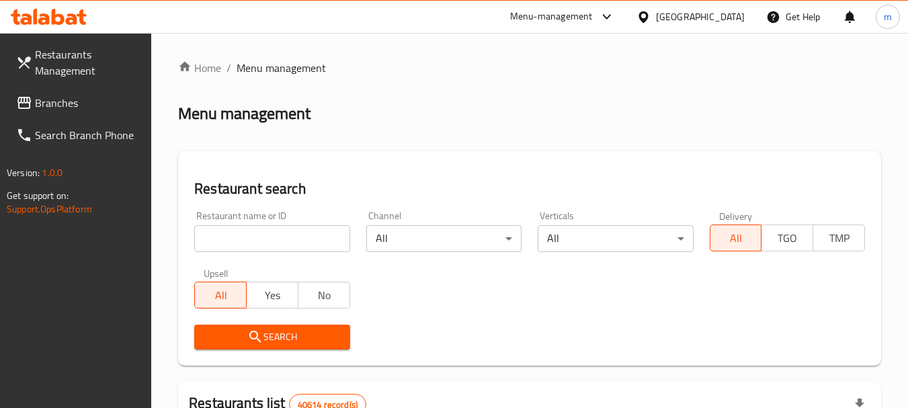
click at [265, 236] on input "search" at bounding box center [271, 238] width 155 height 27
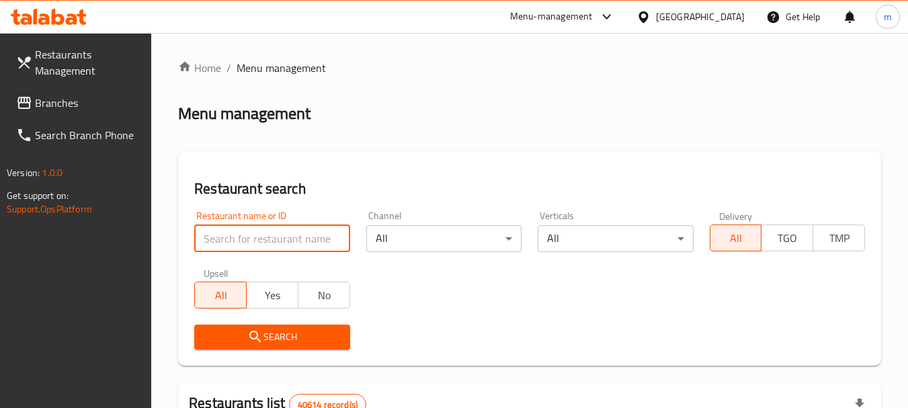
paste input "678034"
type input "678034"
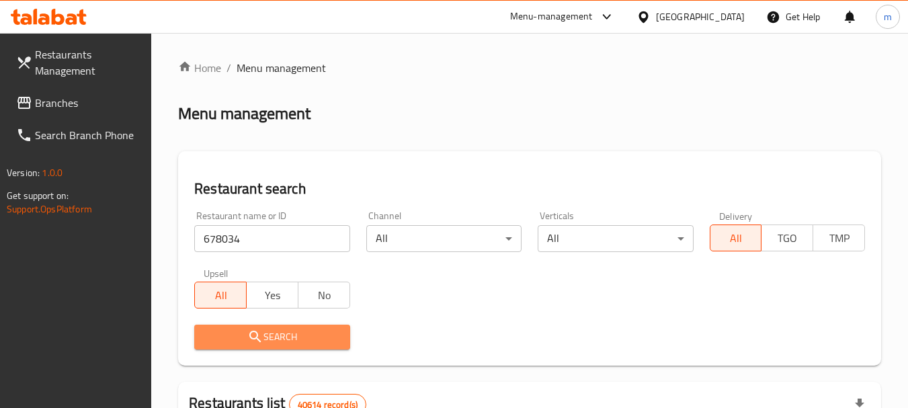
click at [271, 335] on span "Search" at bounding box center [272, 337] width 134 height 17
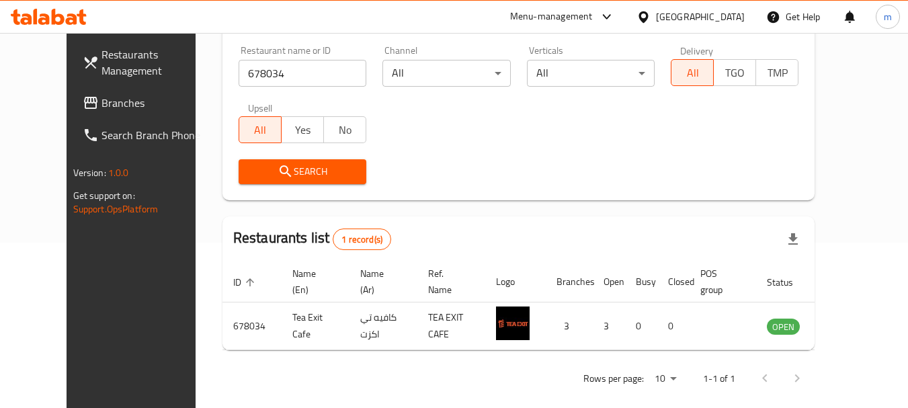
scroll to position [180, 0]
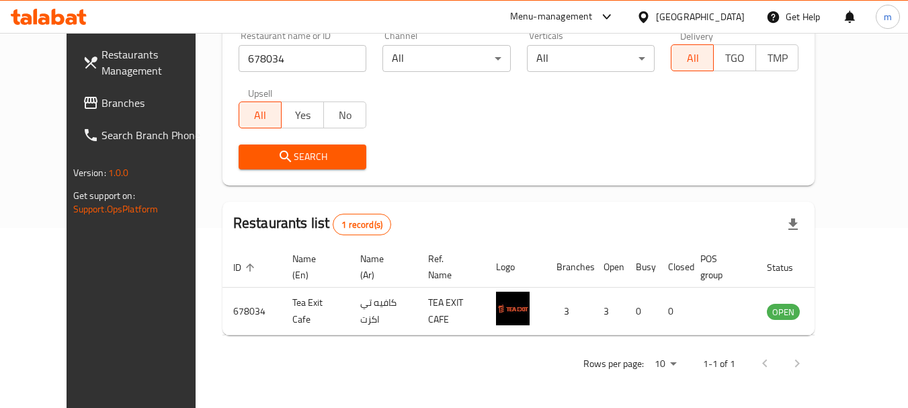
click at [101, 102] on span "Branches" at bounding box center [154, 103] width 106 height 16
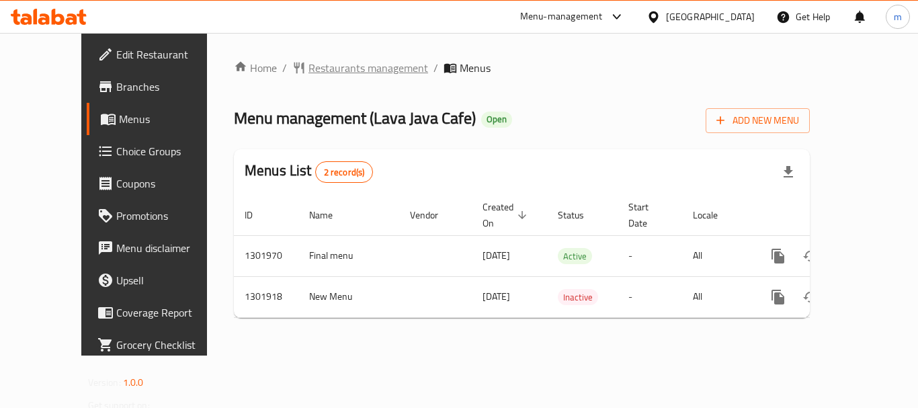
click at [308, 62] on span "Restaurants management" at bounding box center [368, 68] width 120 height 16
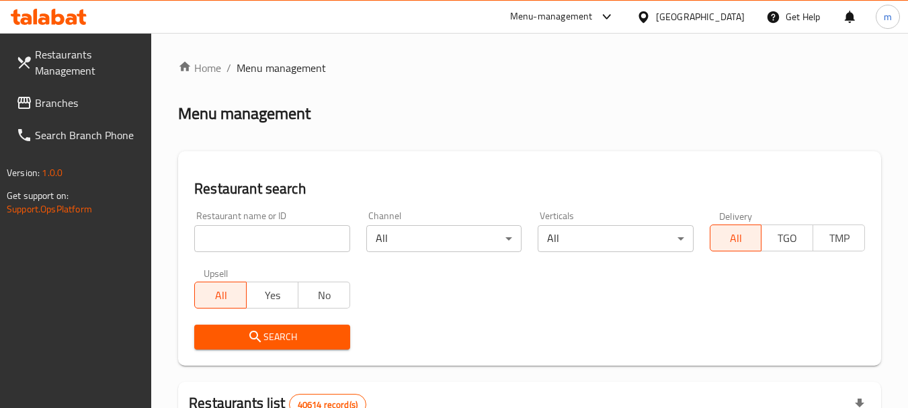
click at [278, 235] on input "search" at bounding box center [271, 238] width 155 height 27
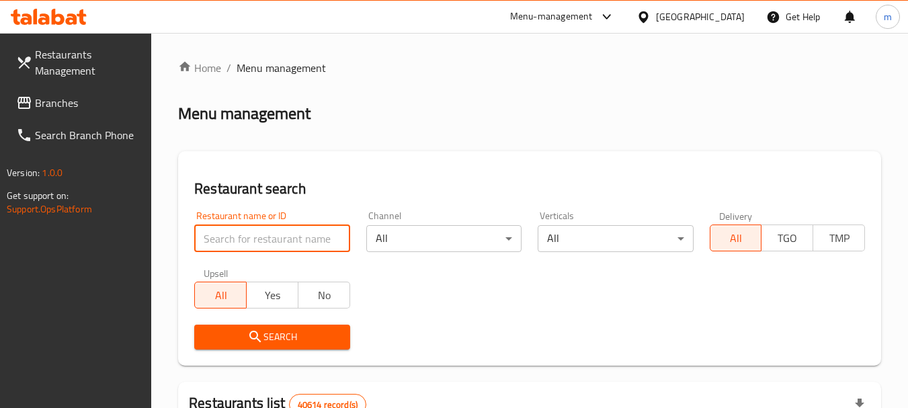
paste input "702153"
type input "702153"
click at [282, 336] on span "Search" at bounding box center [272, 337] width 134 height 17
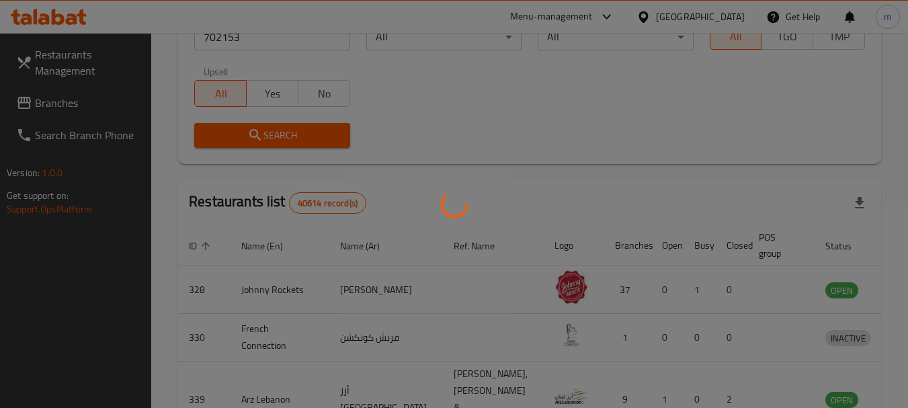
scroll to position [180, 0]
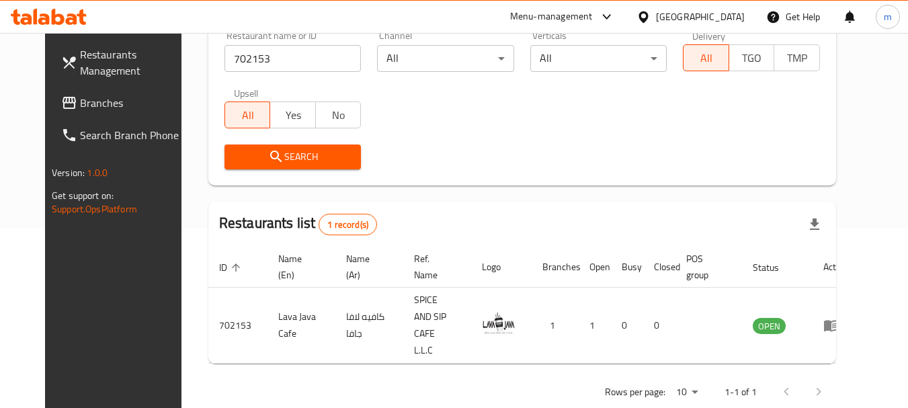
click at [711, 13] on div "[GEOGRAPHIC_DATA]" at bounding box center [700, 16] width 89 height 15
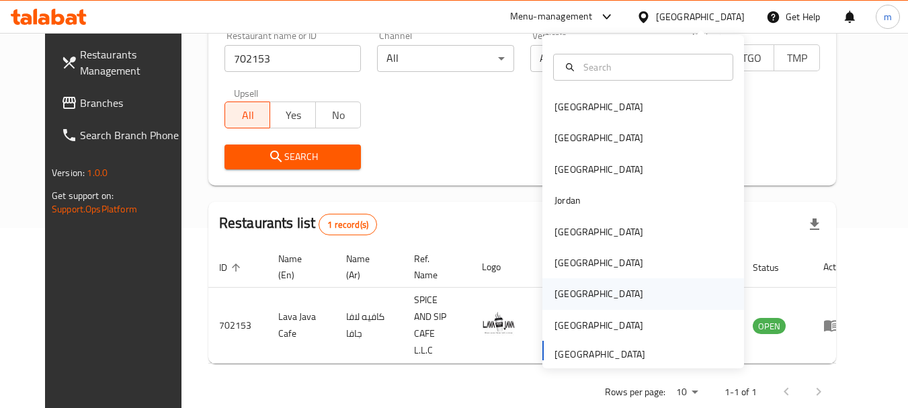
click at [556, 300] on div "[GEOGRAPHIC_DATA]" at bounding box center [598, 293] width 89 height 15
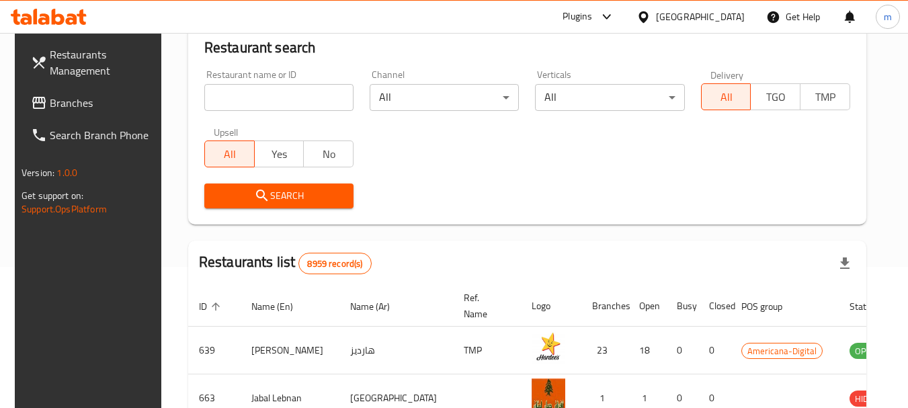
scroll to position [180, 0]
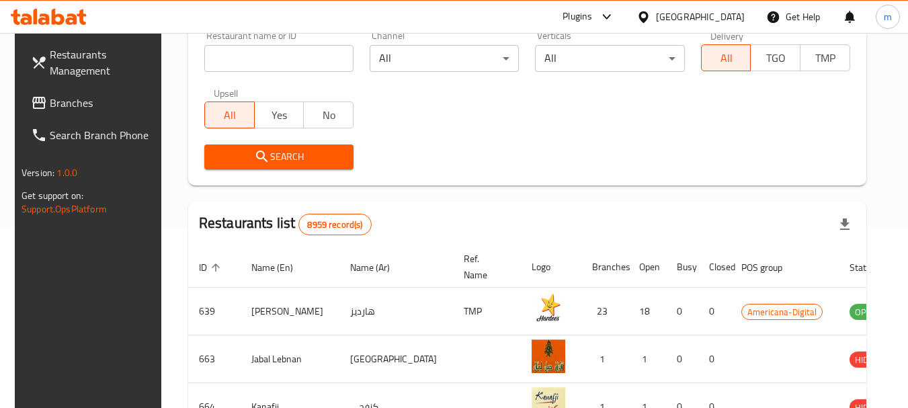
click at [62, 100] on span "Branches" at bounding box center [103, 103] width 106 height 16
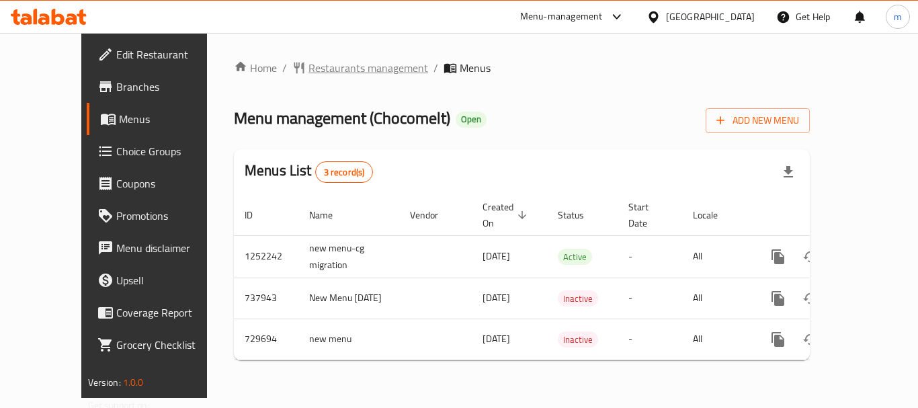
click at [308, 69] on span "Restaurants management" at bounding box center [368, 68] width 120 height 16
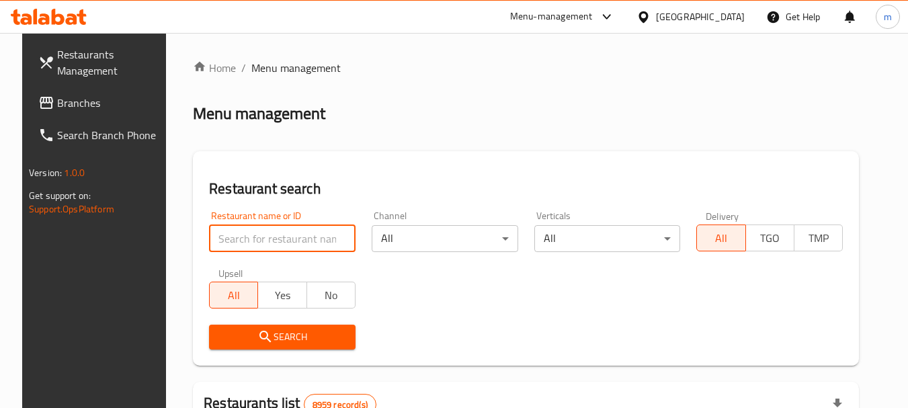
click at [253, 246] on input "search" at bounding box center [282, 238] width 146 height 27
paste input "643166"
type input "643166"
click at [278, 343] on span "Search" at bounding box center [282, 337] width 125 height 17
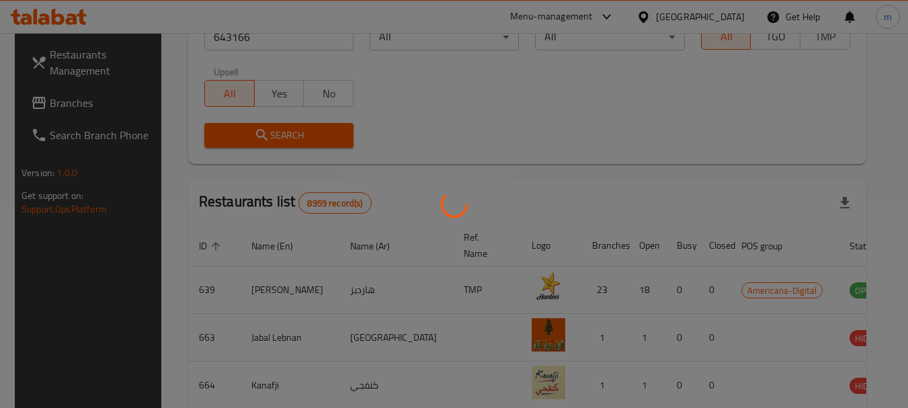
scroll to position [180, 0]
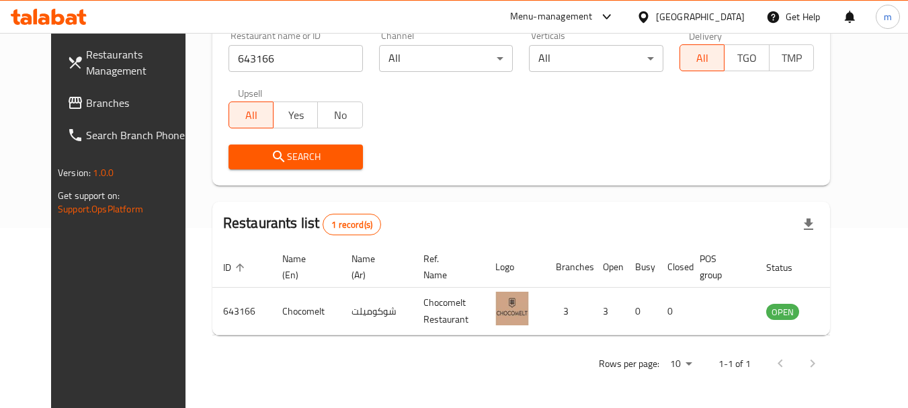
click at [736, 16] on div "[GEOGRAPHIC_DATA]" at bounding box center [700, 16] width 89 height 15
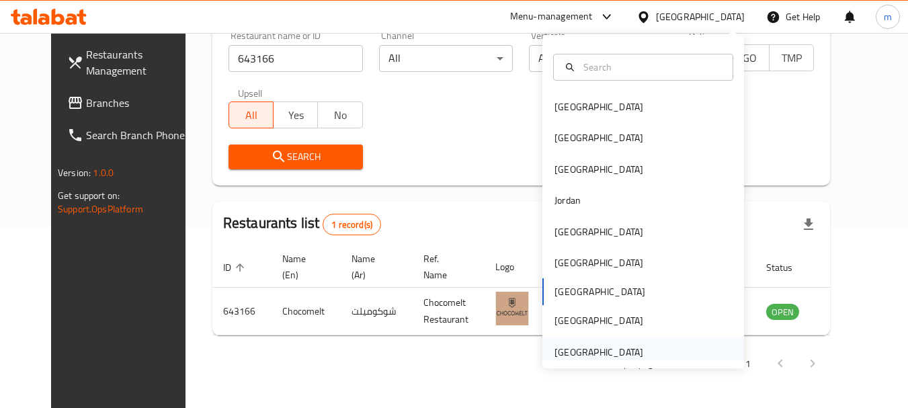
click at [601, 352] on div "[GEOGRAPHIC_DATA]" at bounding box center [598, 352] width 89 height 15
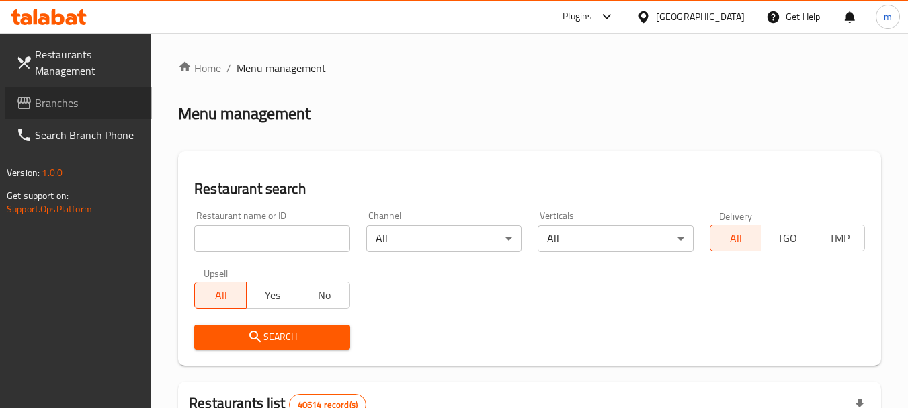
click at [50, 103] on span "Branches" at bounding box center [88, 103] width 106 height 16
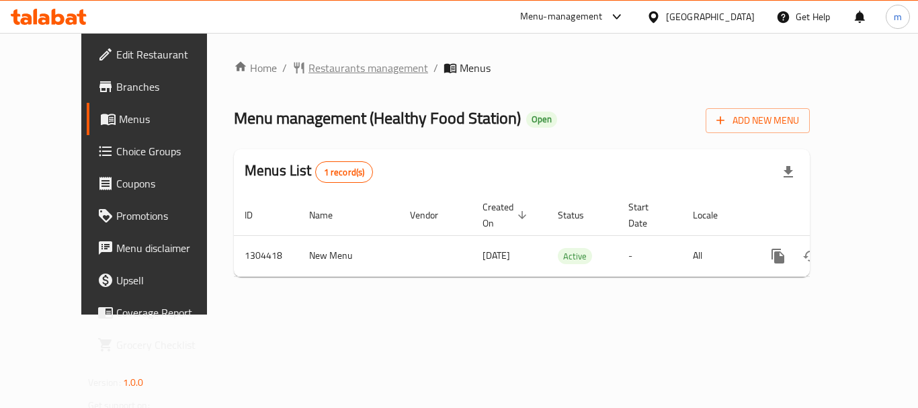
drag, startPoint x: 314, startPoint y: 67, endPoint x: 304, endPoint y: 73, distance: 11.4
click at [308, 73] on span "Restaurants management" at bounding box center [368, 68] width 120 height 16
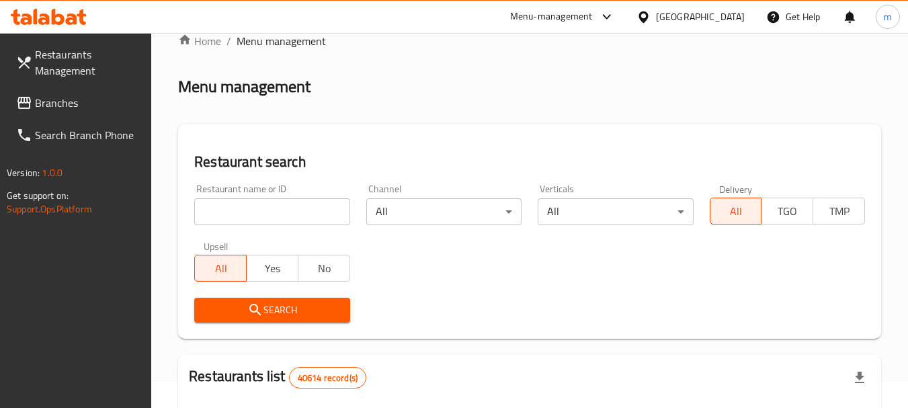
scroll to position [67, 0]
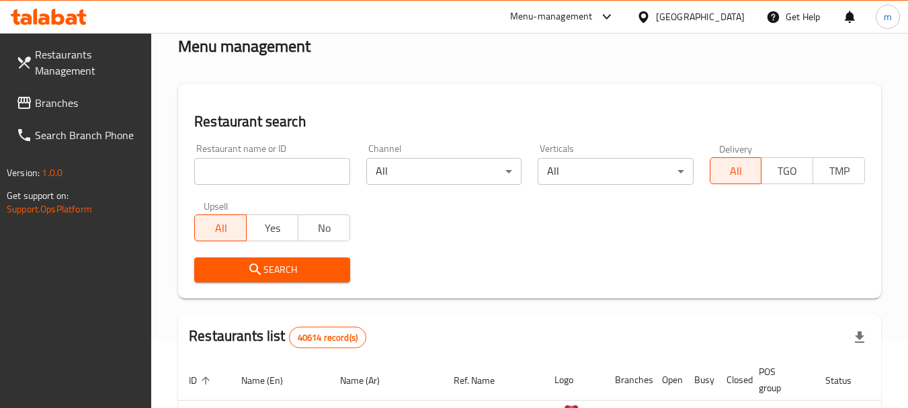
click at [259, 172] on input "search" at bounding box center [271, 171] width 155 height 27
paste input "703112"
type input "703112"
click at [272, 267] on span "Search" at bounding box center [272, 269] width 134 height 17
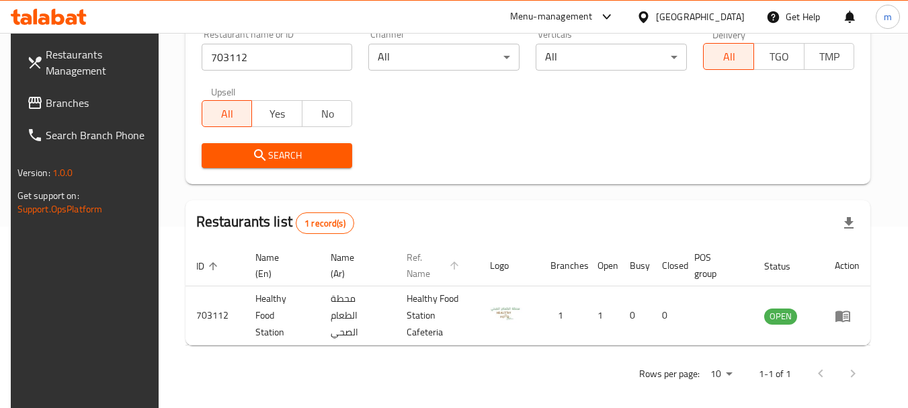
scroll to position [192, 0]
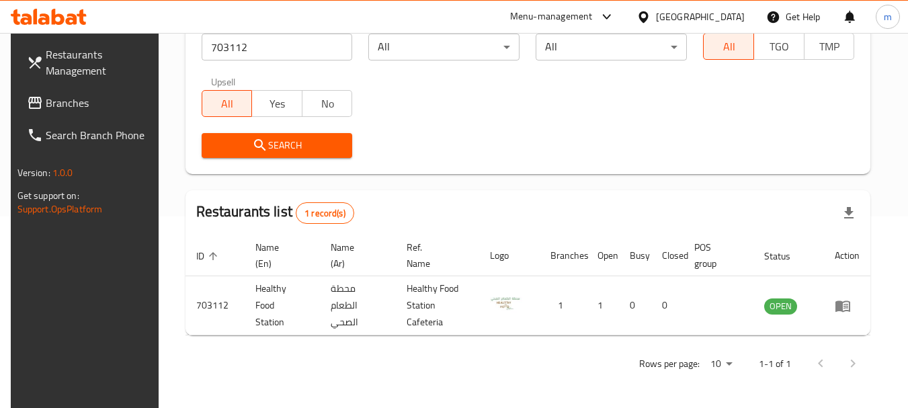
click at [718, 14] on div "[GEOGRAPHIC_DATA]" at bounding box center [700, 16] width 89 height 15
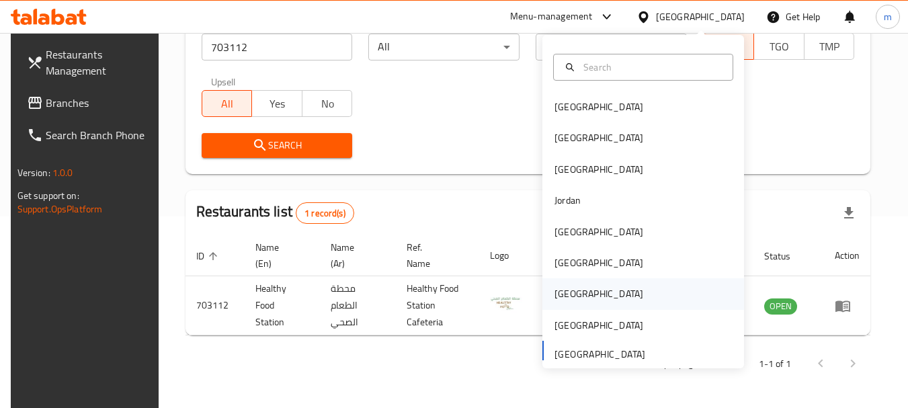
click at [558, 290] on div "[GEOGRAPHIC_DATA]" at bounding box center [598, 293] width 89 height 15
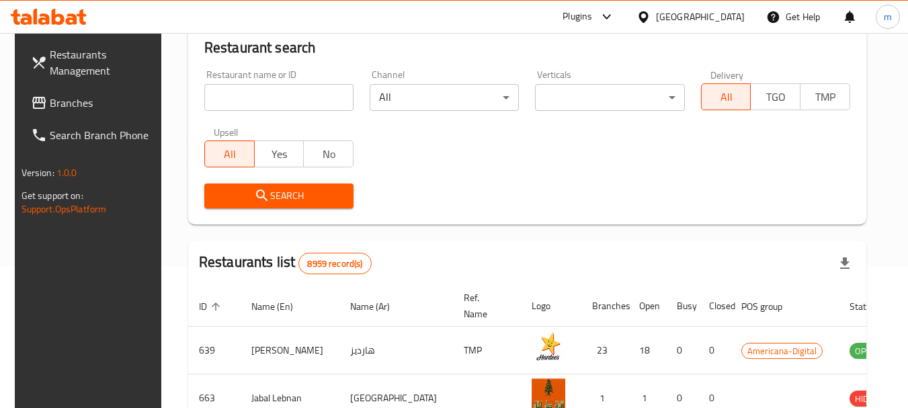
scroll to position [192, 0]
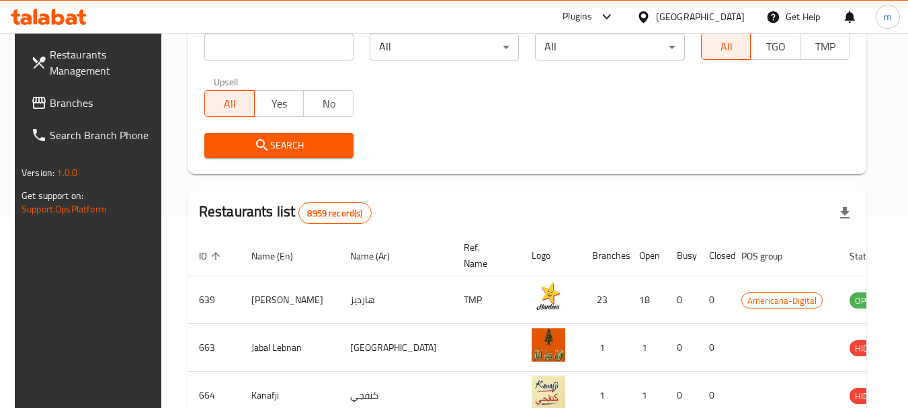
click at [50, 103] on span "Branches" at bounding box center [103, 103] width 106 height 16
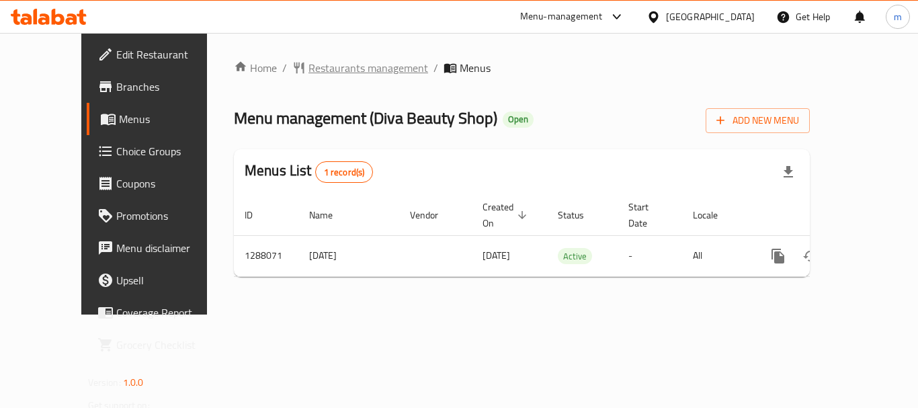
click at [321, 69] on span "Restaurants management" at bounding box center [368, 68] width 120 height 16
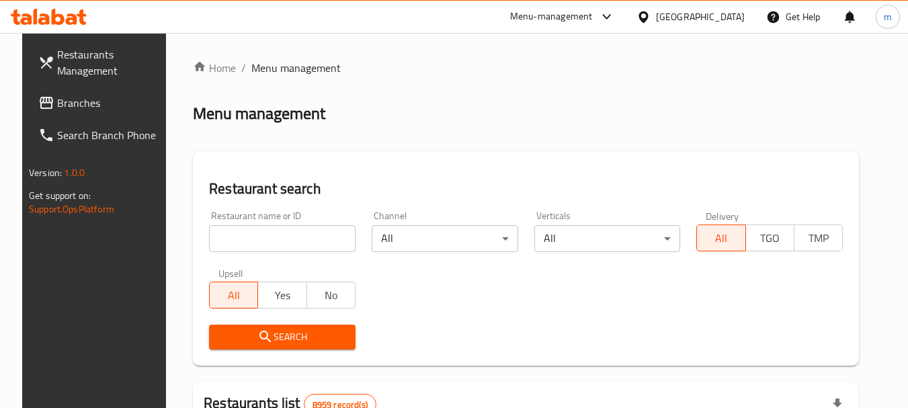
click at [276, 239] on input "search" at bounding box center [282, 238] width 146 height 27
paste input "696964"
type input "696964"
click at [290, 341] on span "Search" at bounding box center [282, 337] width 125 height 17
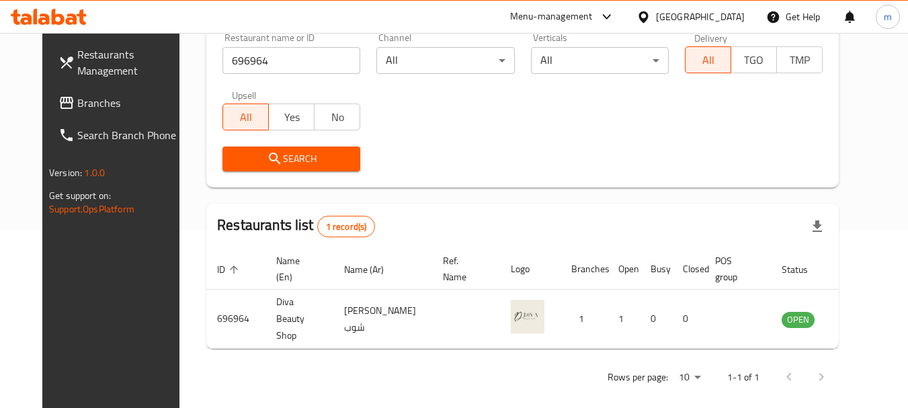
scroll to position [180, 0]
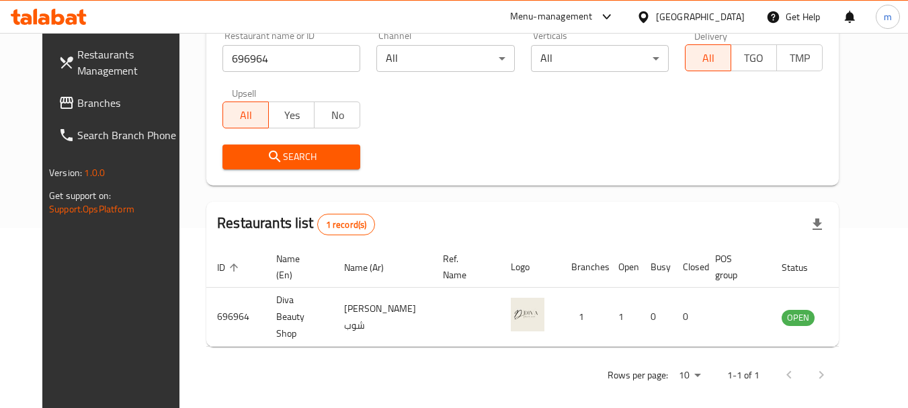
click at [736, 14] on div "[GEOGRAPHIC_DATA]" at bounding box center [700, 16] width 89 height 15
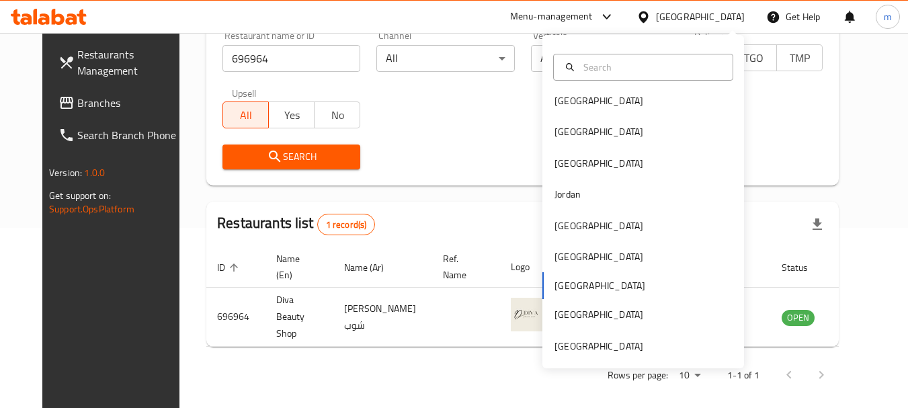
scroll to position [7, 0]
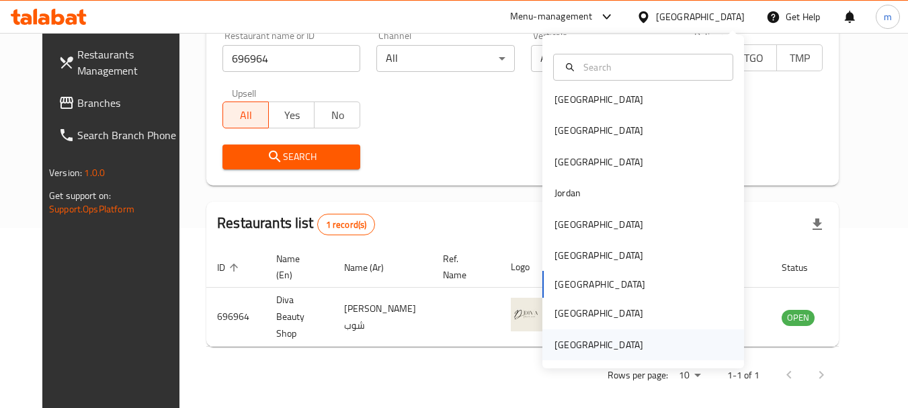
click at [601, 337] on div "[GEOGRAPHIC_DATA]" at bounding box center [598, 344] width 89 height 15
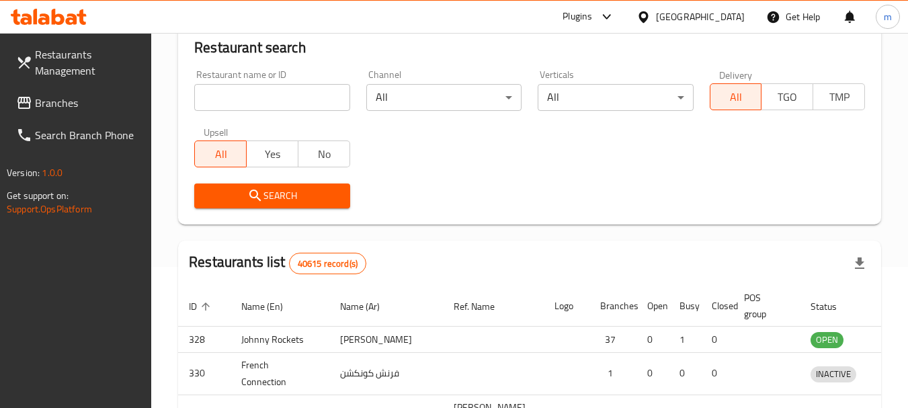
scroll to position [180, 0]
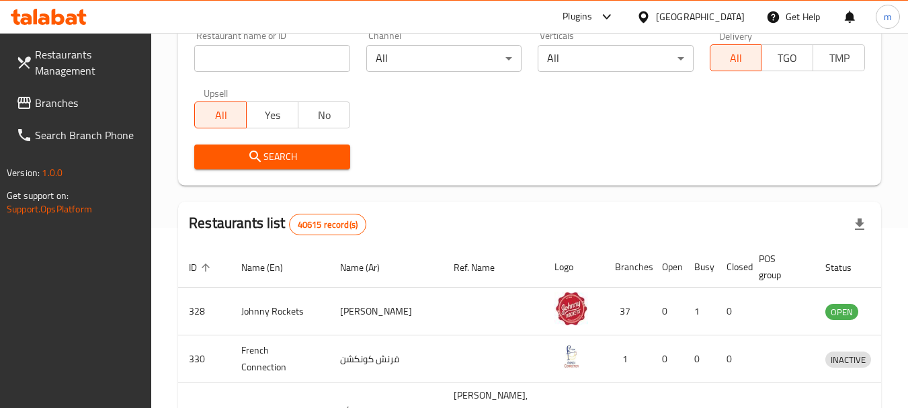
click at [65, 103] on span "Branches" at bounding box center [88, 103] width 106 height 16
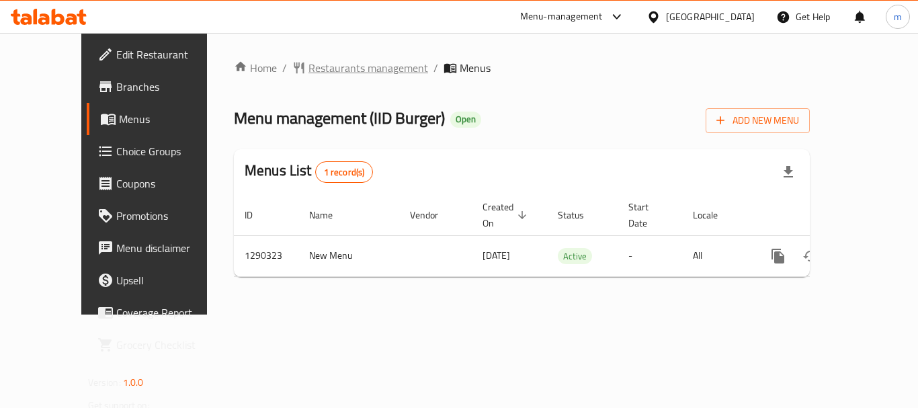
click at [327, 66] on span "Restaurants management" at bounding box center [368, 68] width 120 height 16
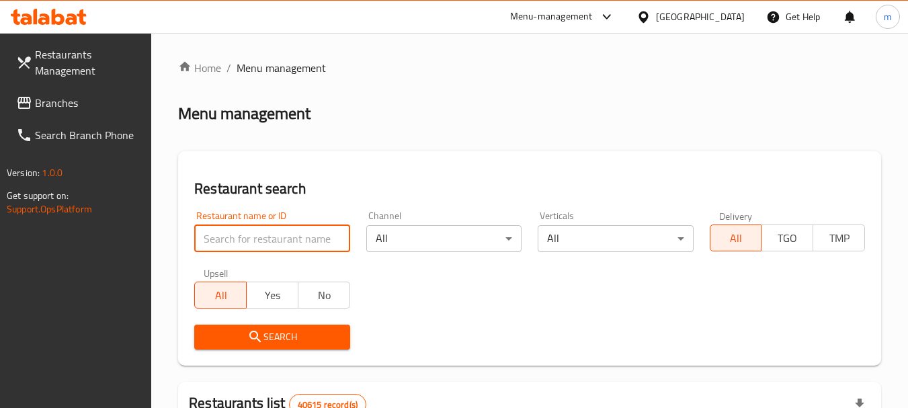
click at [254, 243] on input "search" at bounding box center [271, 238] width 155 height 27
paste input "698152"
type input "698152"
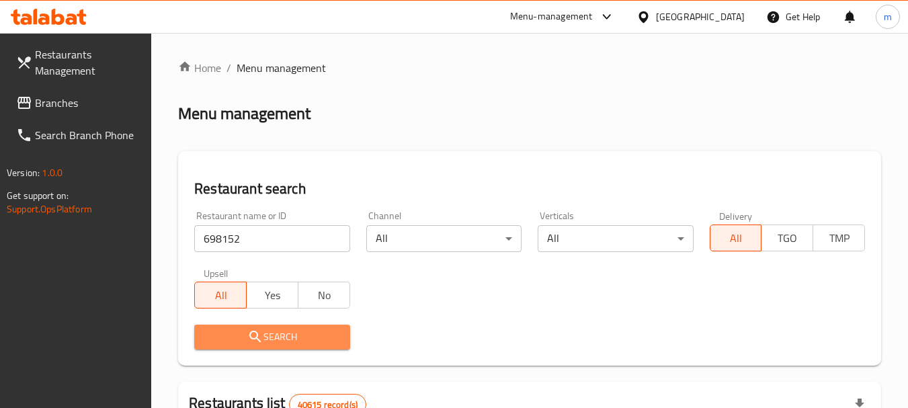
click at [282, 334] on span "Search" at bounding box center [272, 337] width 134 height 17
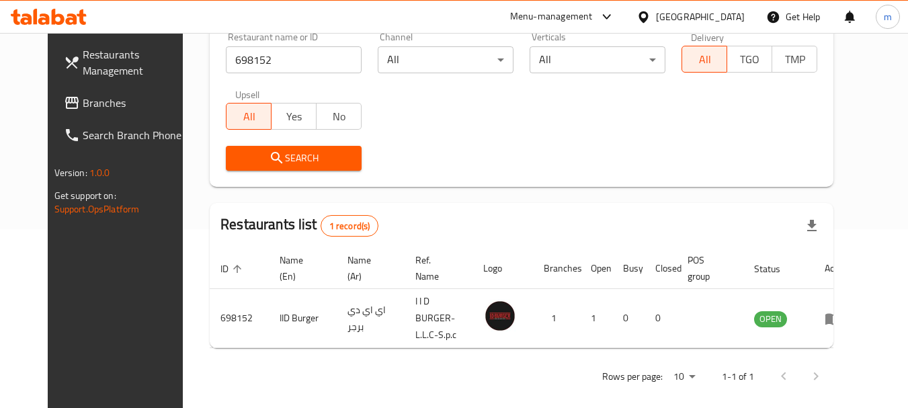
scroll to position [180, 0]
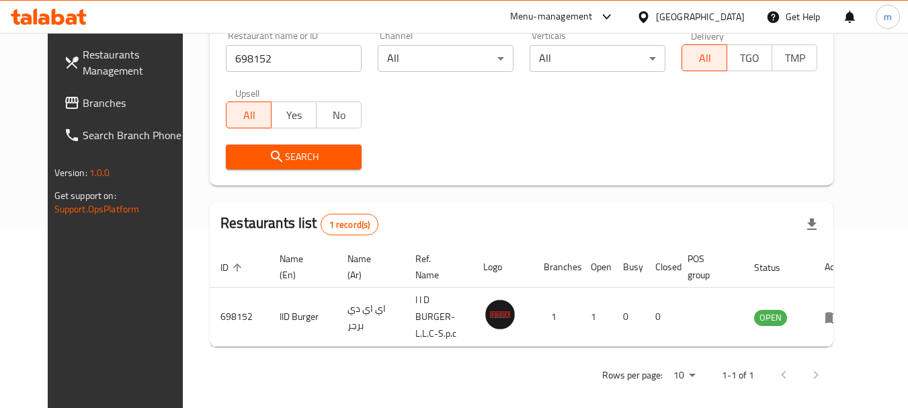
click at [682, 17] on div "[GEOGRAPHIC_DATA]" at bounding box center [700, 16] width 89 height 15
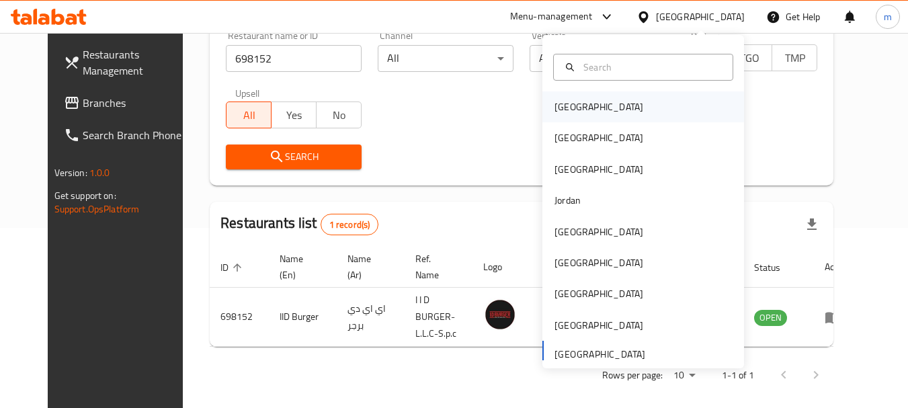
click at [559, 95] on div "[GEOGRAPHIC_DATA]" at bounding box center [599, 106] width 110 height 31
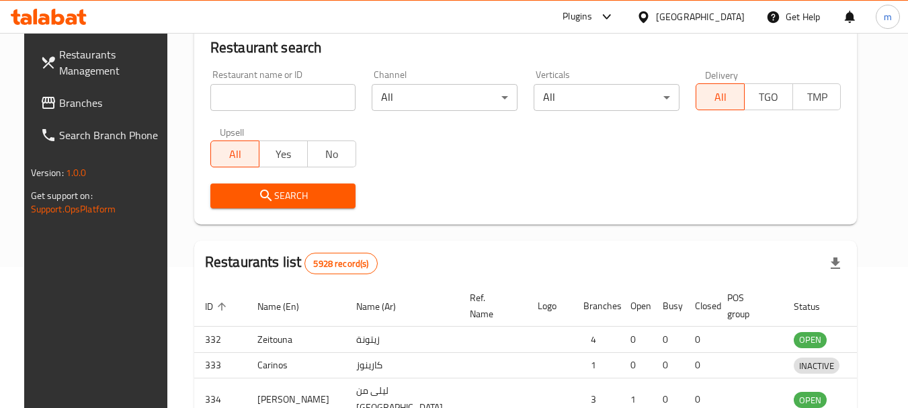
scroll to position [180, 0]
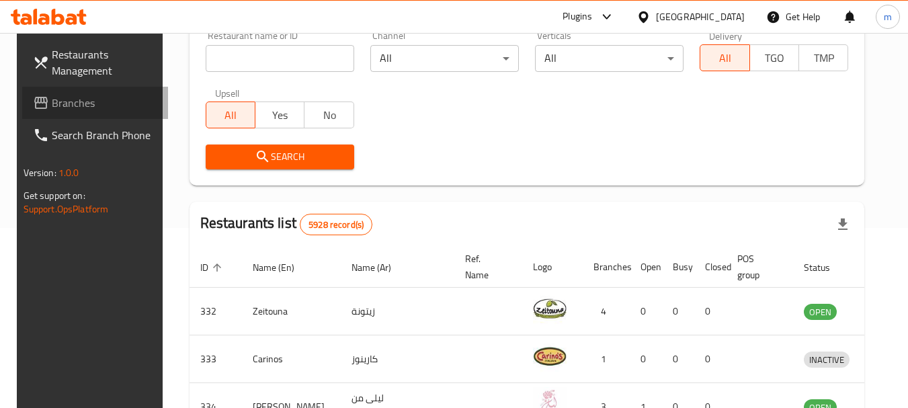
click at [99, 101] on span "Branches" at bounding box center [105, 103] width 106 height 16
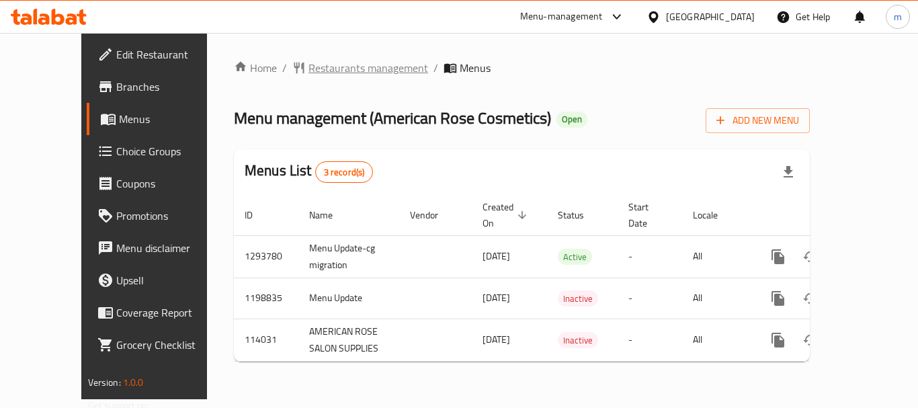
click at [331, 71] on span "Restaurants management" at bounding box center [368, 68] width 120 height 16
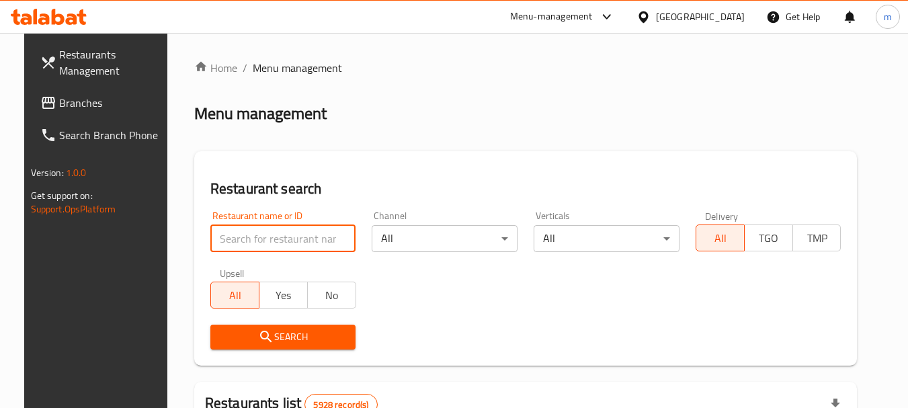
click at [272, 235] on input "search" at bounding box center [283, 238] width 146 height 27
paste input "605335"
type input "605335"
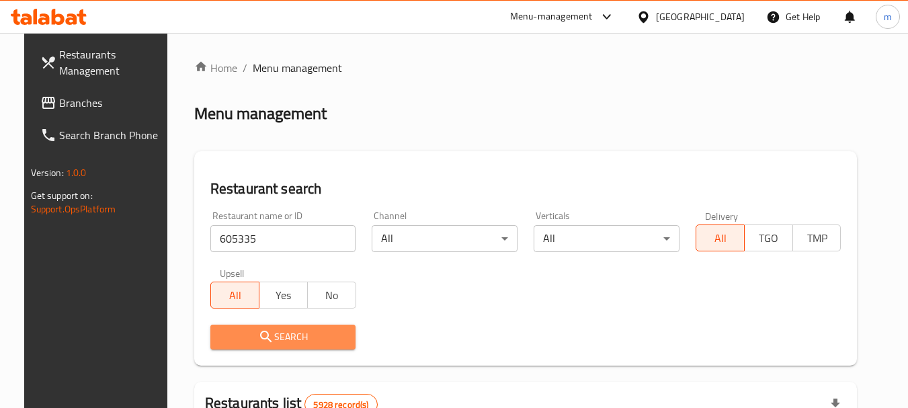
click at [258, 335] on icon "submit" at bounding box center [266, 337] width 16 height 16
click at [255, 335] on div at bounding box center [454, 204] width 908 height 408
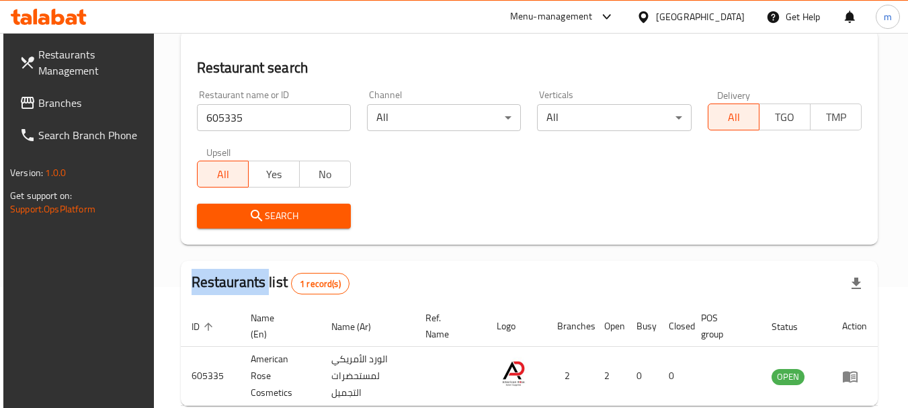
scroll to position [192, 0]
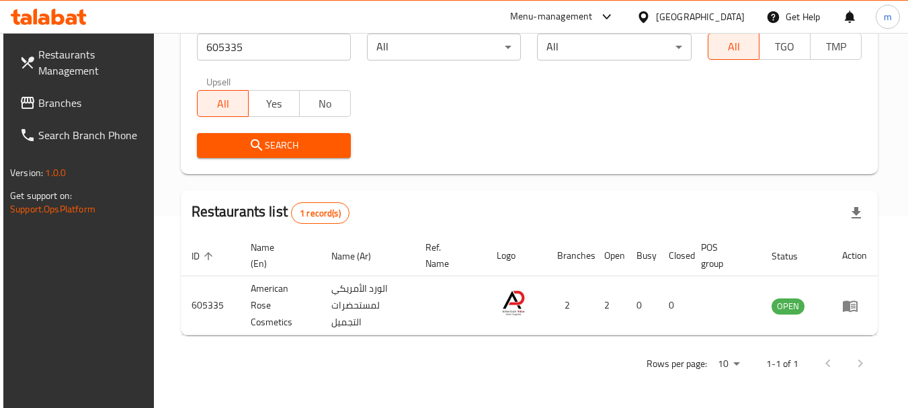
click at [734, 19] on div "Bahrain" at bounding box center [700, 16] width 89 height 15
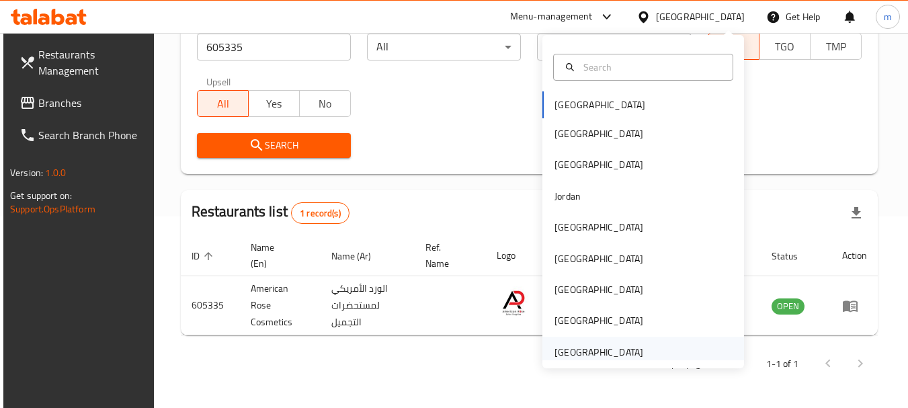
click at [615, 357] on div "[GEOGRAPHIC_DATA]" at bounding box center [598, 352] width 89 height 15
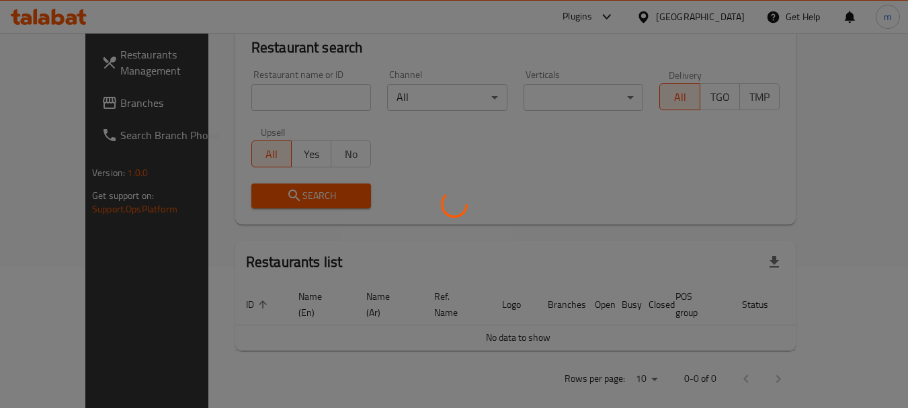
scroll to position [192, 0]
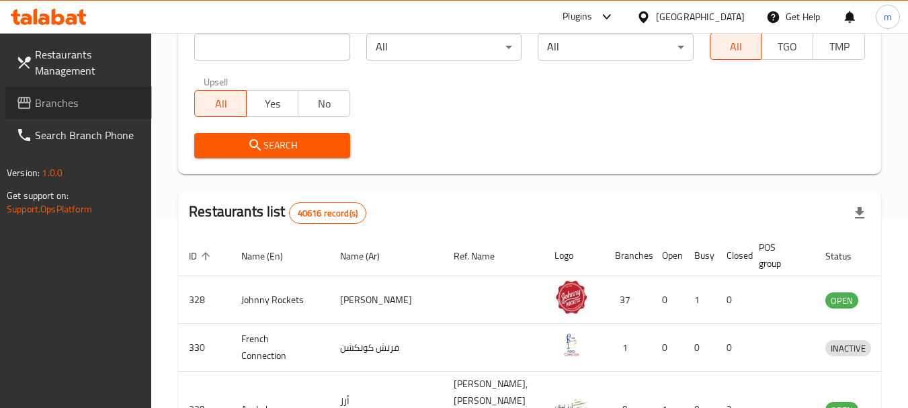
click at [60, 110] on span "Branches" at bounding box center [88, 103] width 106 height 16
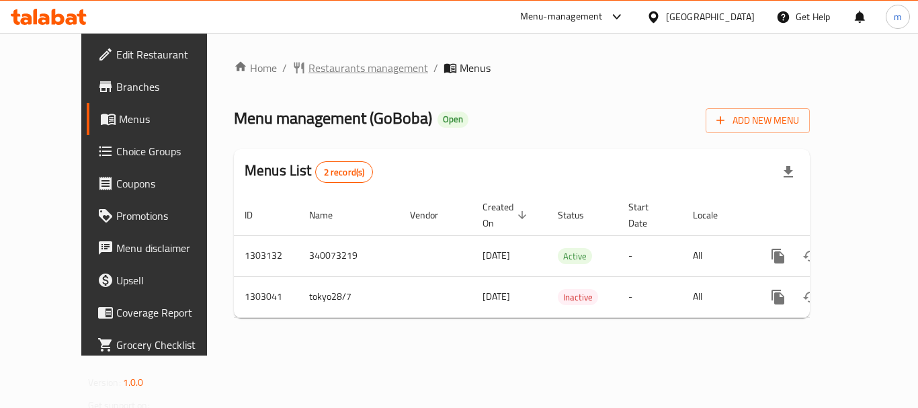
click at [311, 71] on span "Restaurants management" at bounding box center [368, 68] width 120 height 16
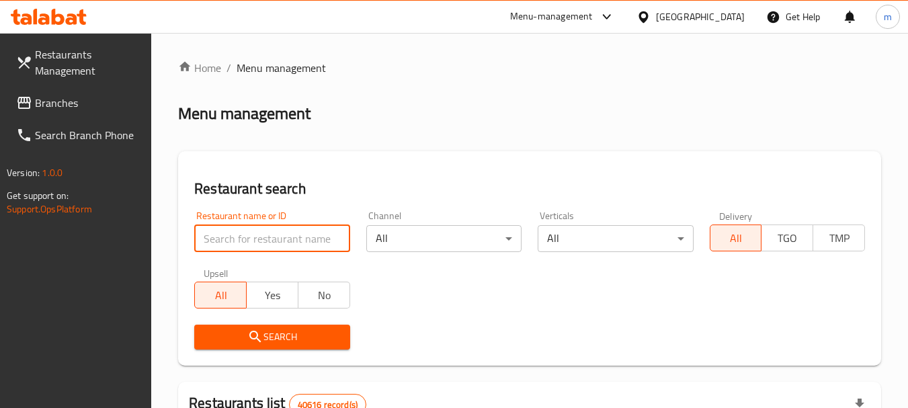
click at [265, 235] on input "search" at bounding box center [271, 238] width 155 height 27
paste input "702665"
type input "702665"
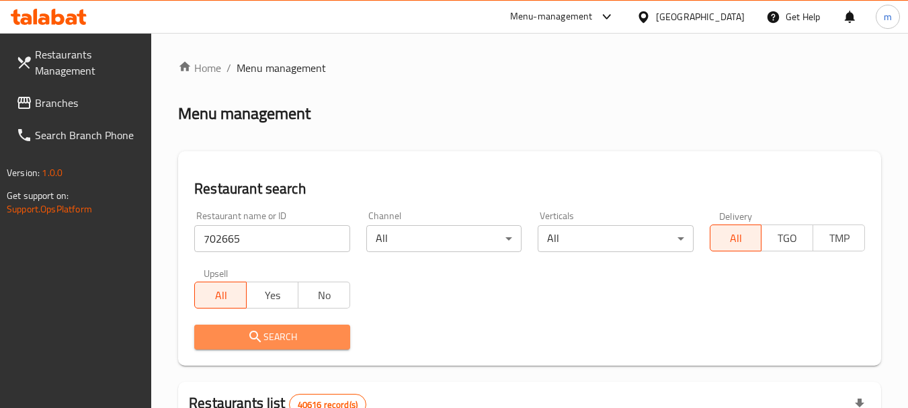
click at [271, 330] on span "Search" at bounding box center [272, 337] width 134 height 17
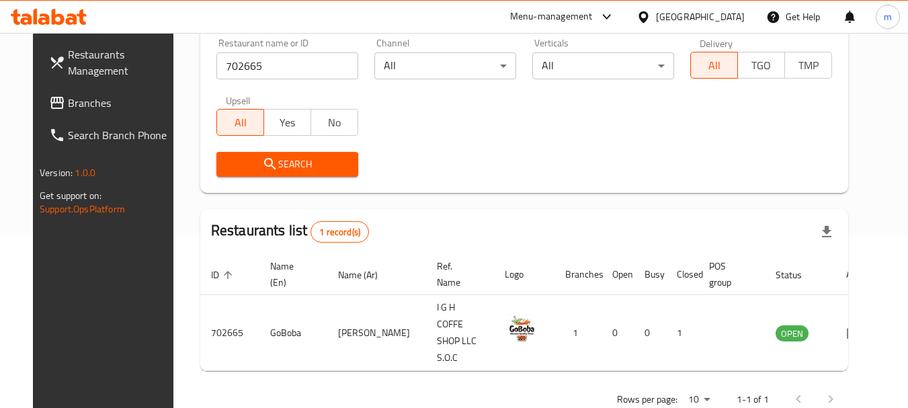
scroll to position [180, 0]
